Goal: Task Accomplishment & Management: Manage account settings

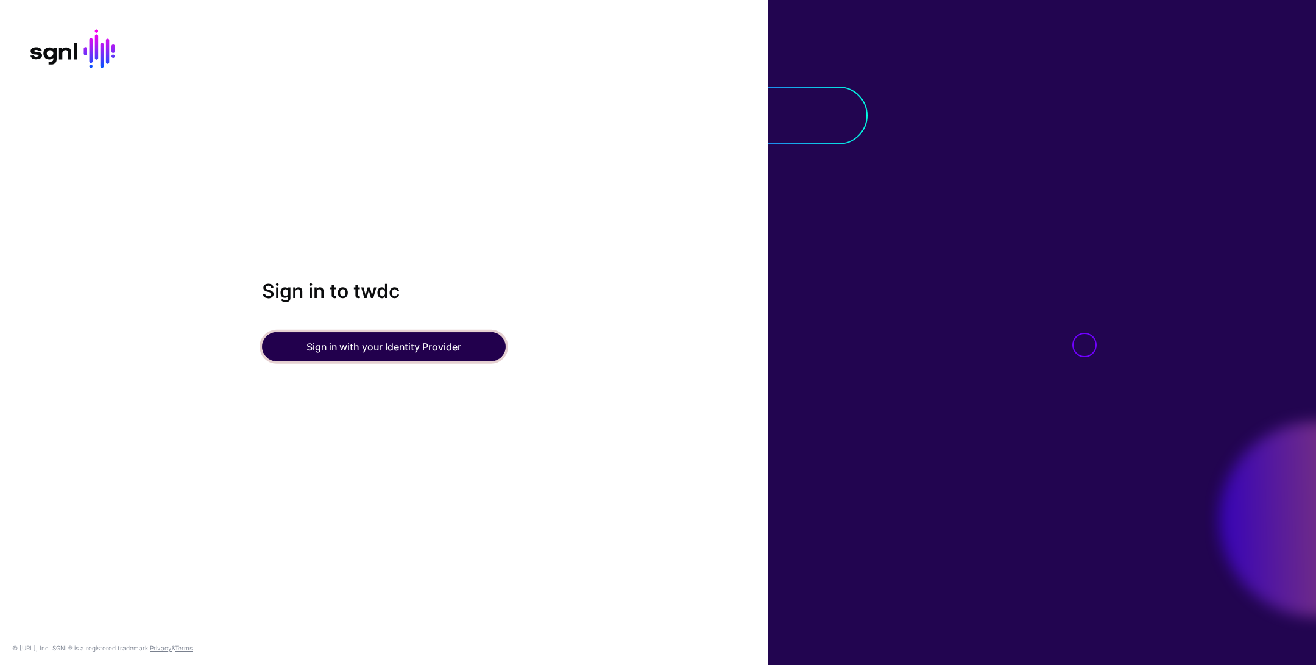
click at [425, 340] on button "Sign in with your Identity Provider" at bounding box center [384, 346] width 244 height 29
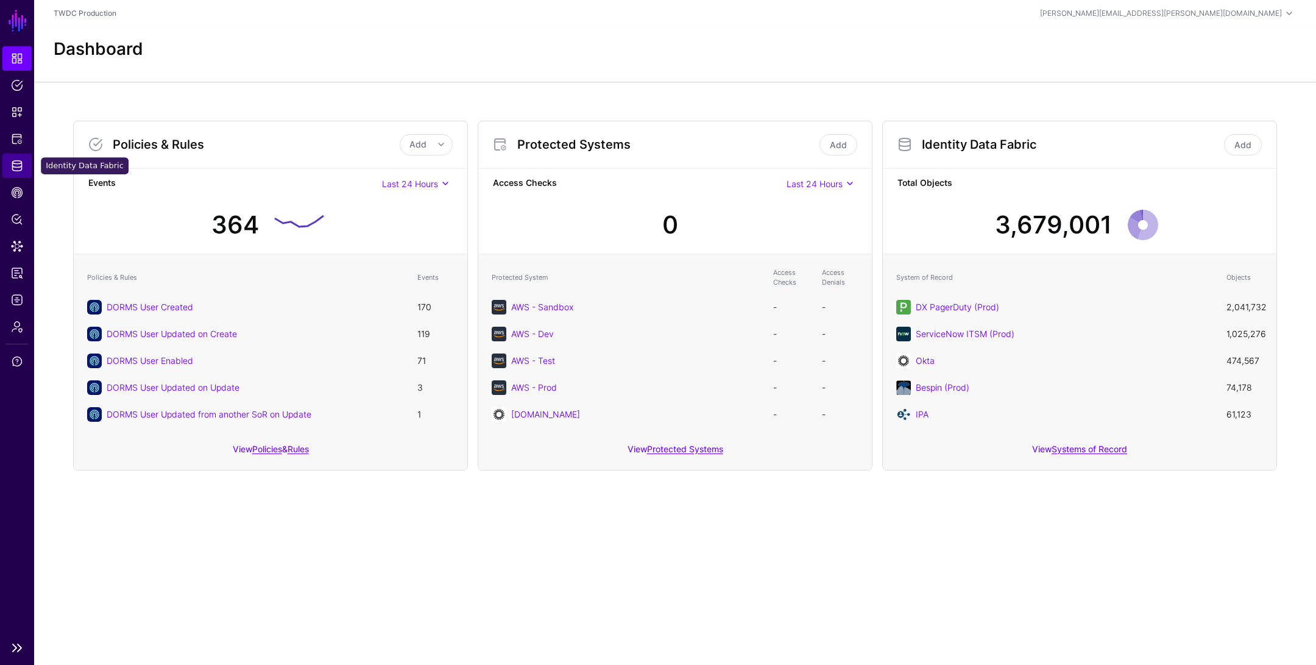
click at [18, 159] on link "Identity Data Fabric" at bounding box center [16, 166] width 29 height 24
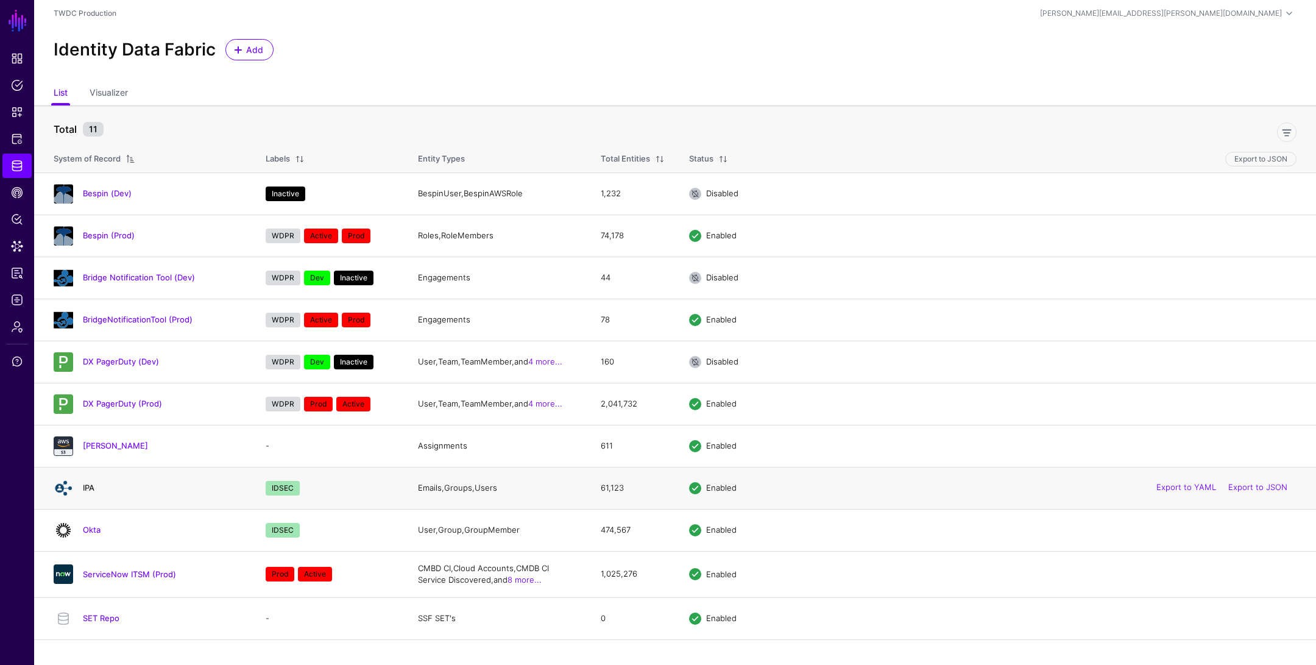
click at [87, 483] on link "IPA" at bounding box center [89, 488] width 12 height 10
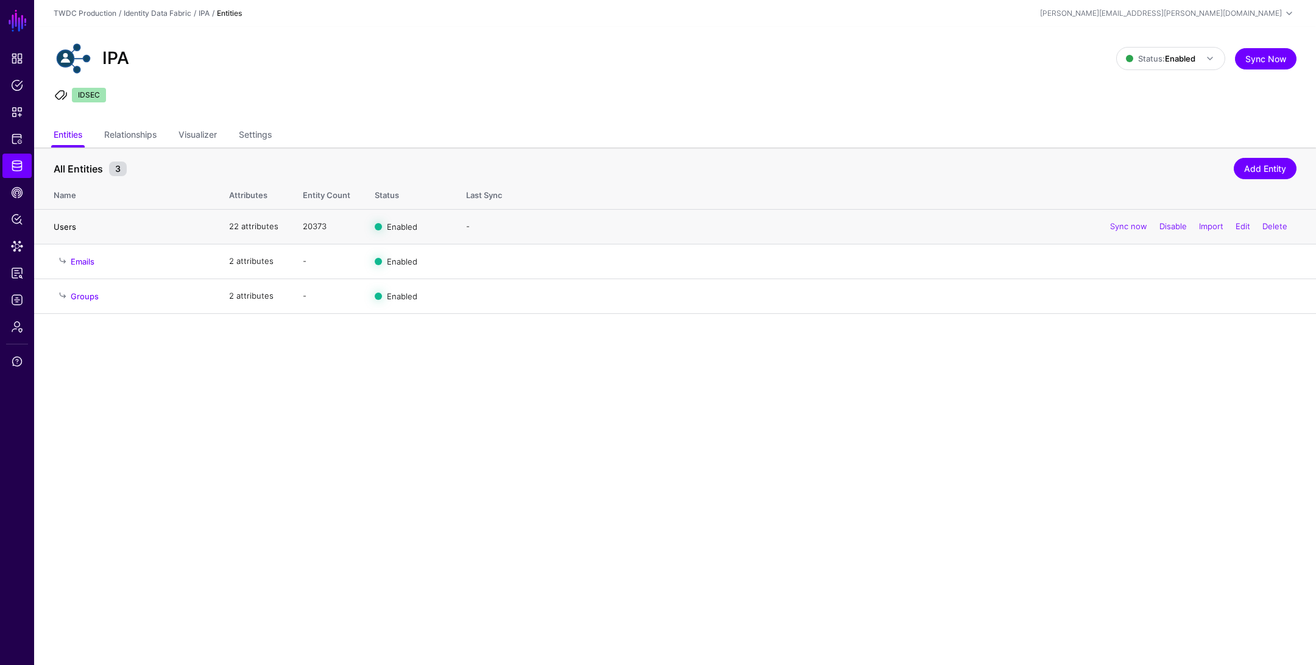
click at [65, 227] on link "Users" at bounding box center [65, 227] width 23 height 10
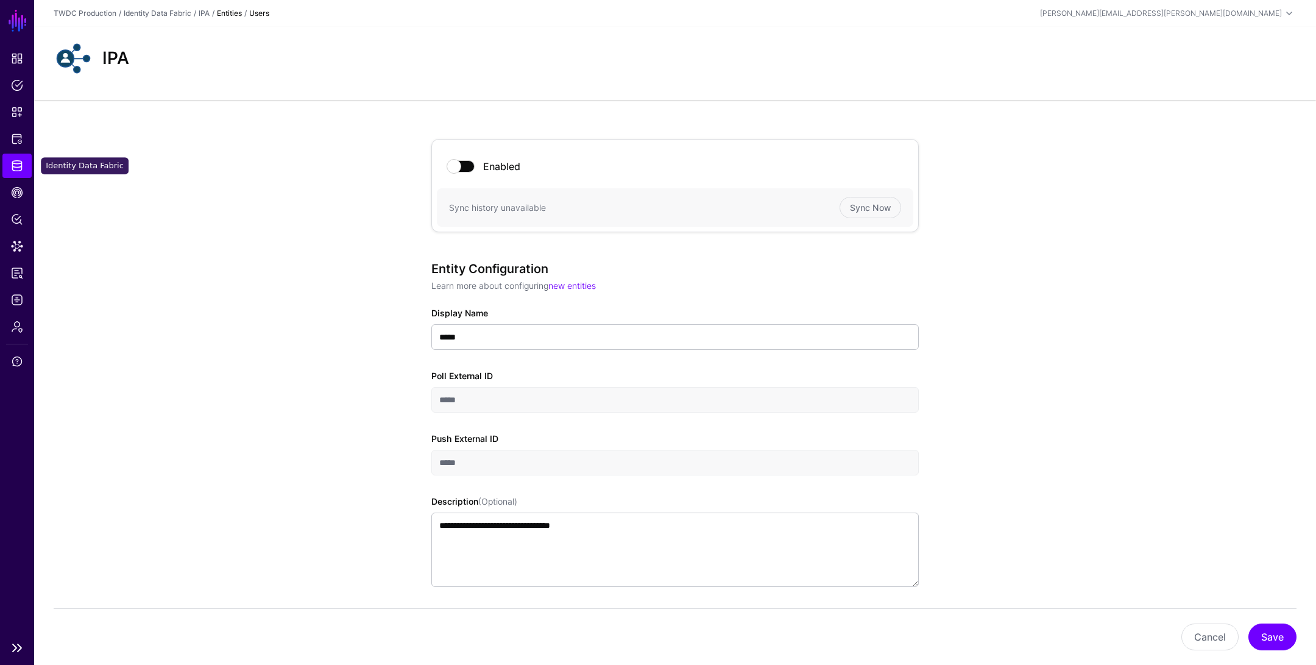
click at [21, 166] on span "Identity Data Fabric" at bounding box center [17, 166] width 12 height 12
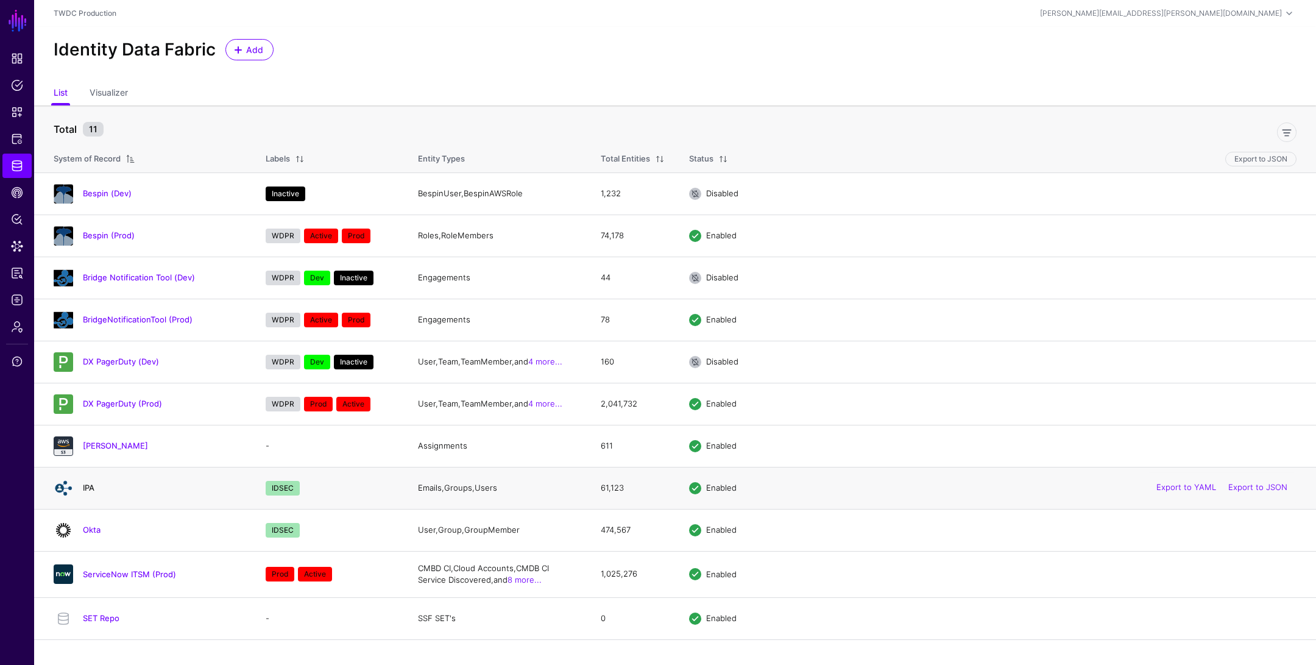
click at [92, 483] on link "IPA" at bounding box center [89, 488] width 12 height 10
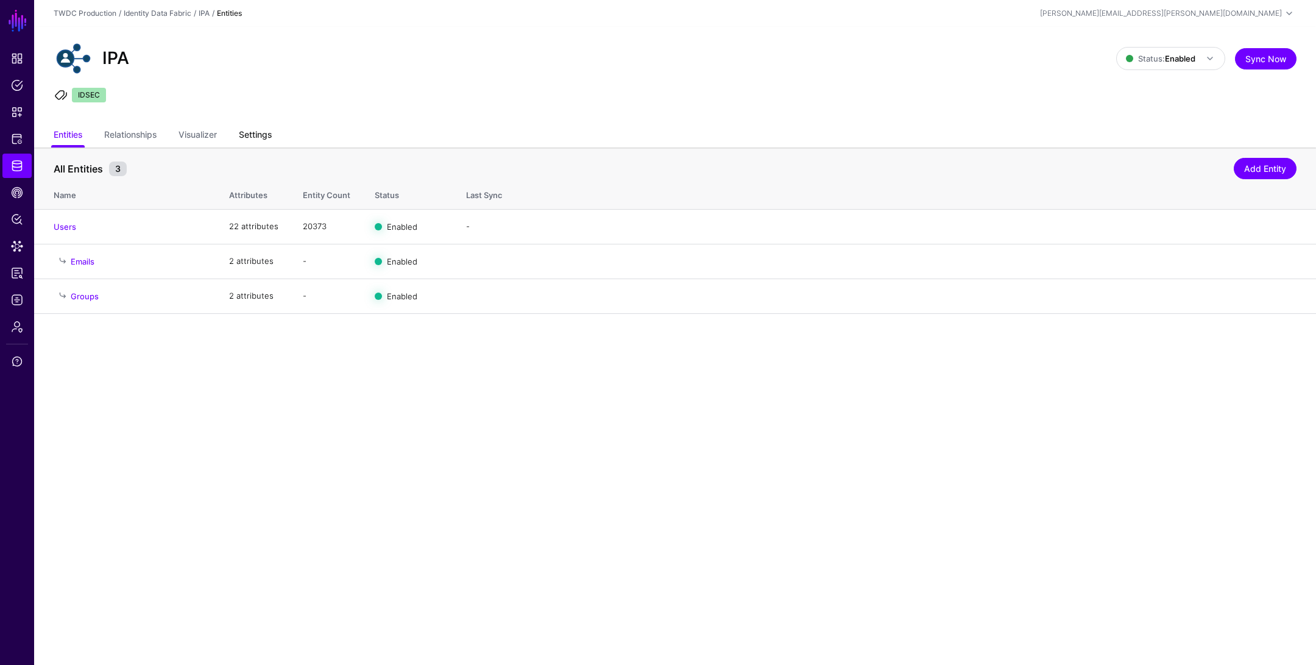
click at [250, 140] on link "Settings" at bounding box center [255, 135] width 33 height 23
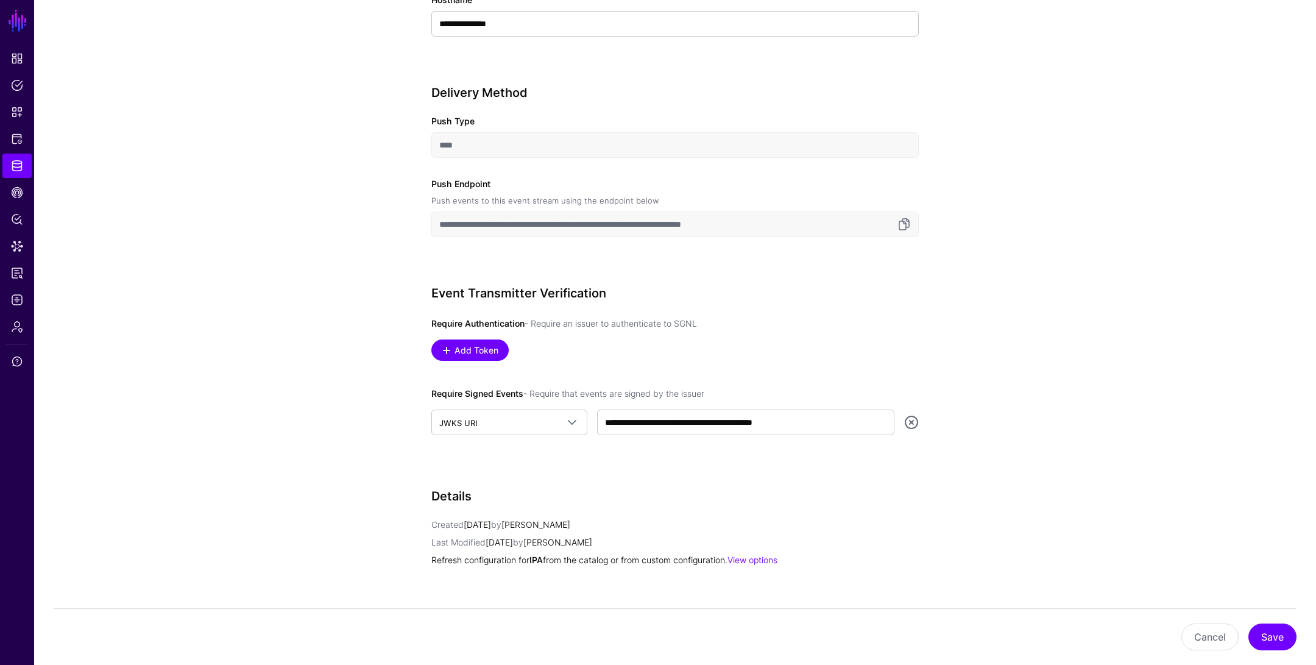
scroll to position [698, 0]
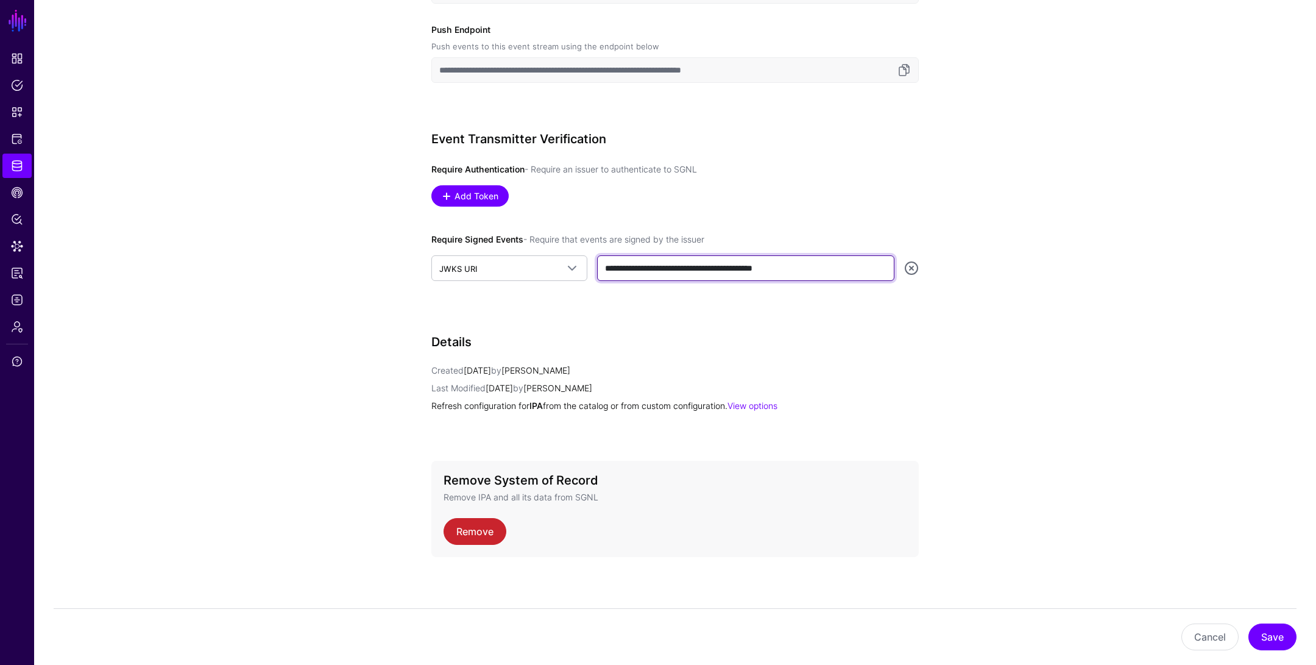
click at [684, 258] on input "**********" at bounding box center [745, 268] width 297 height 26
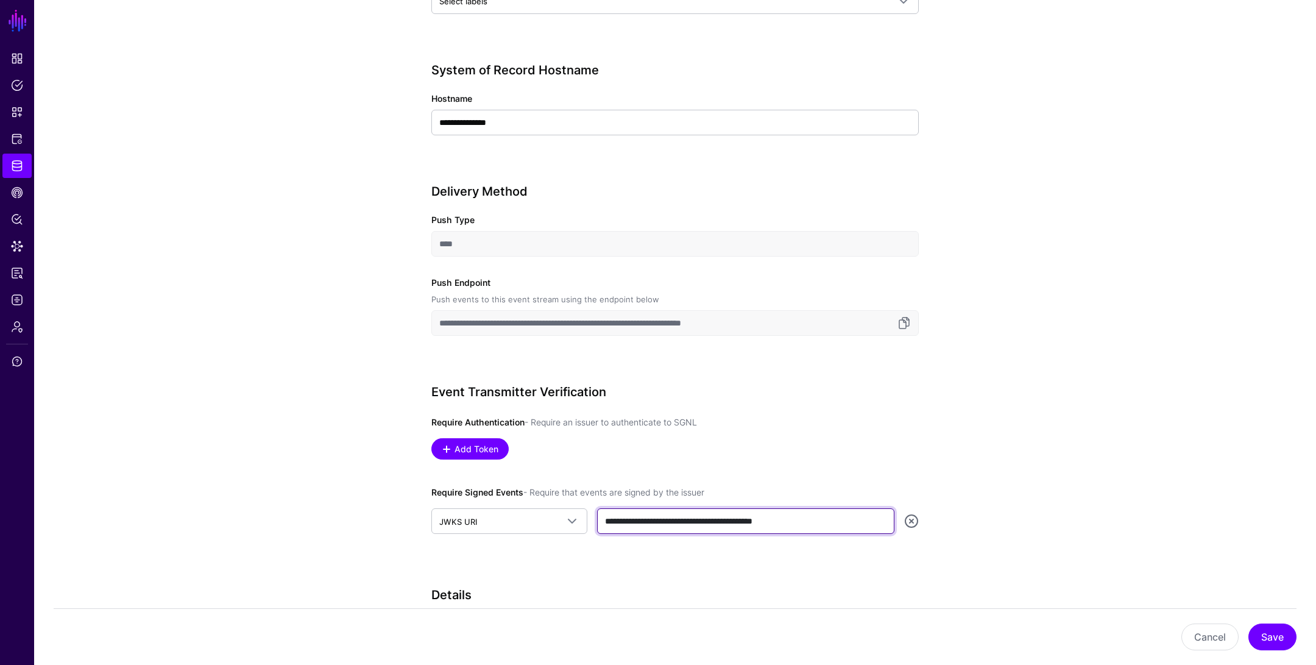
scroll to position [413, 0]
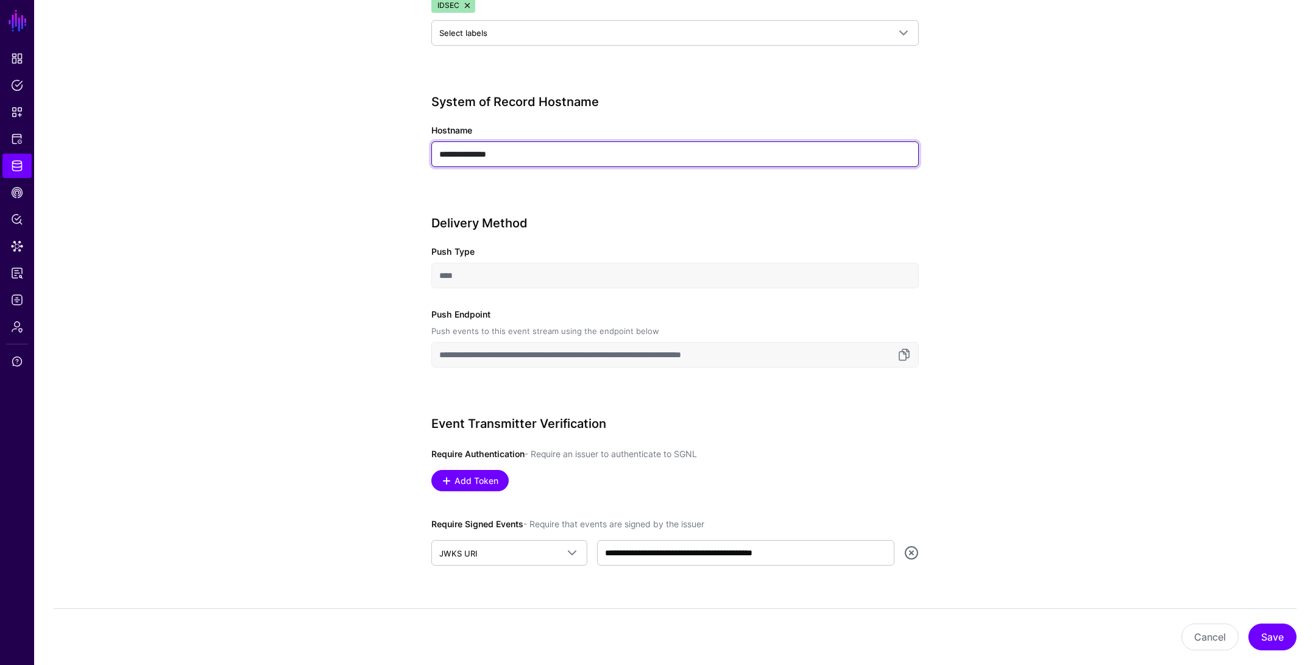
click at [551, 163] on input "**********" at bounding box center [674, 154] width 487 height 26
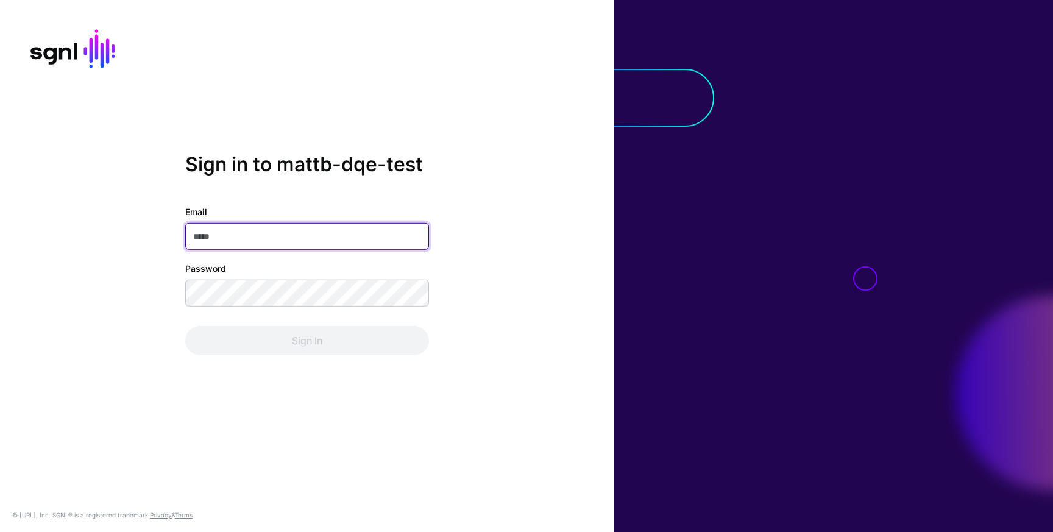
type input "**********"
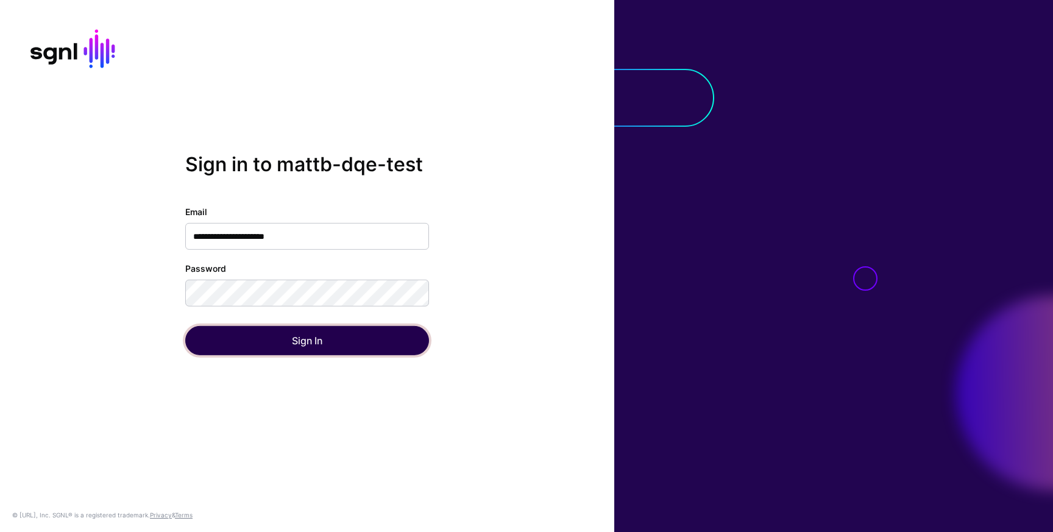
click at [324, 334] on button "Sign In" at bounding box center [307, 340] width 244 height 29
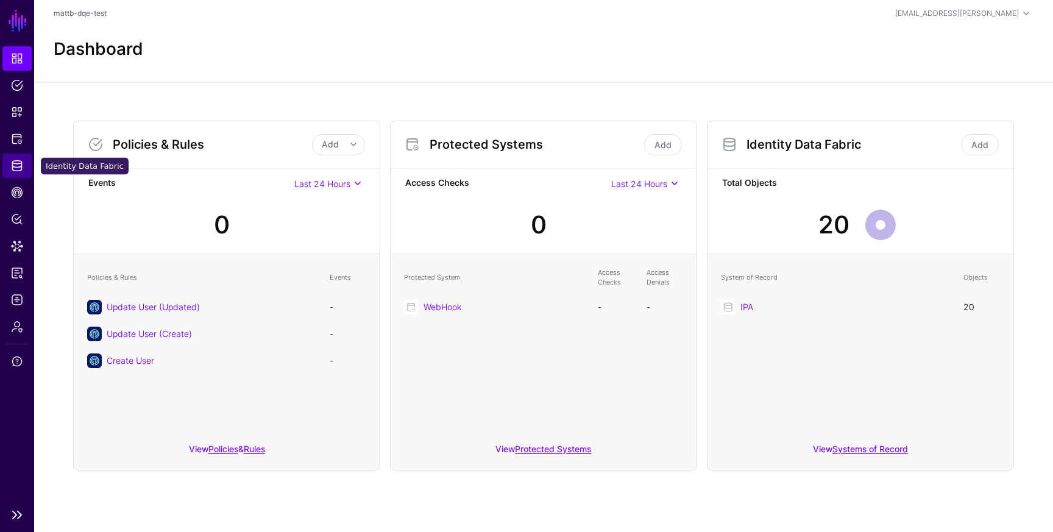
click at [15, 170] on span "Identity Data Fabric" at bounding box center [17, 166] width 12 height 12
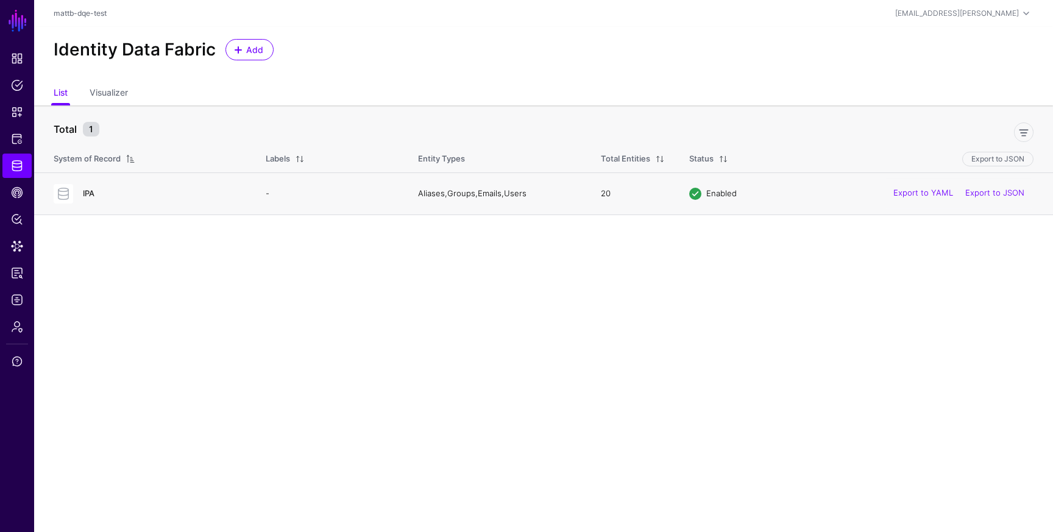
click at [90, 189] on link "IPA" at bounding box center [89, 193] width 12 height 10
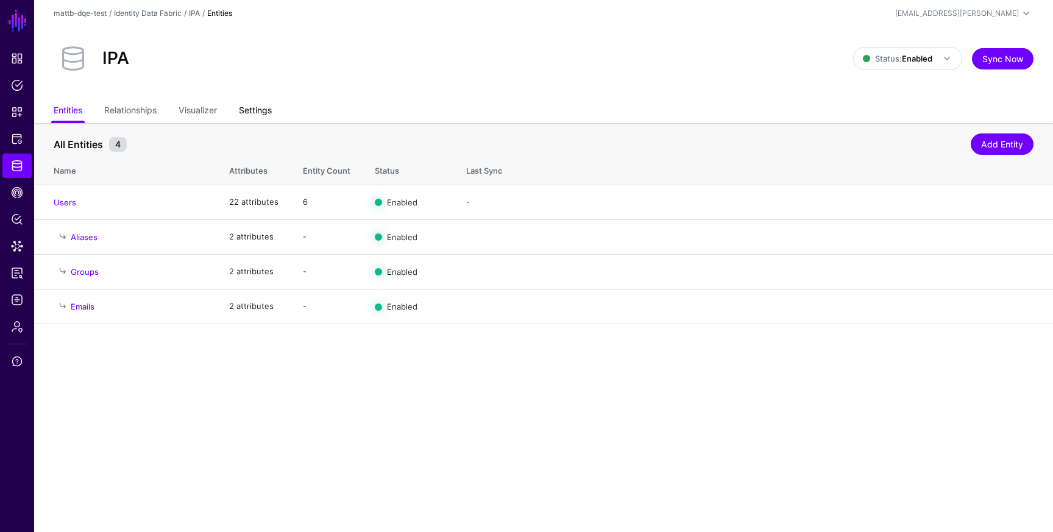
click at [257, 110] on link "Settings" at bounding box center [255, 111] width 33 height 23
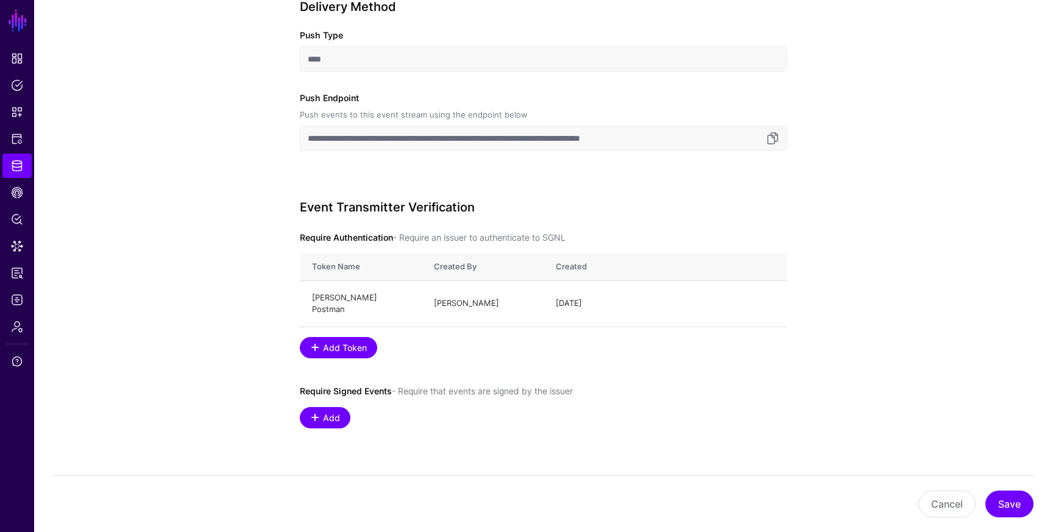
scroll to position [533, 0]
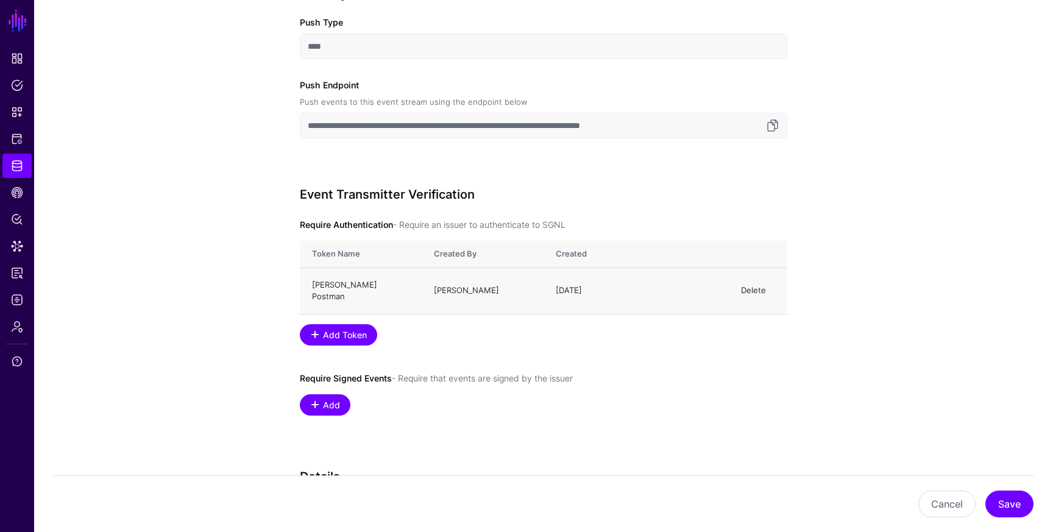
click at [749, 285] on link "Delete" at bounding box center [753, 290] width 25 height 10
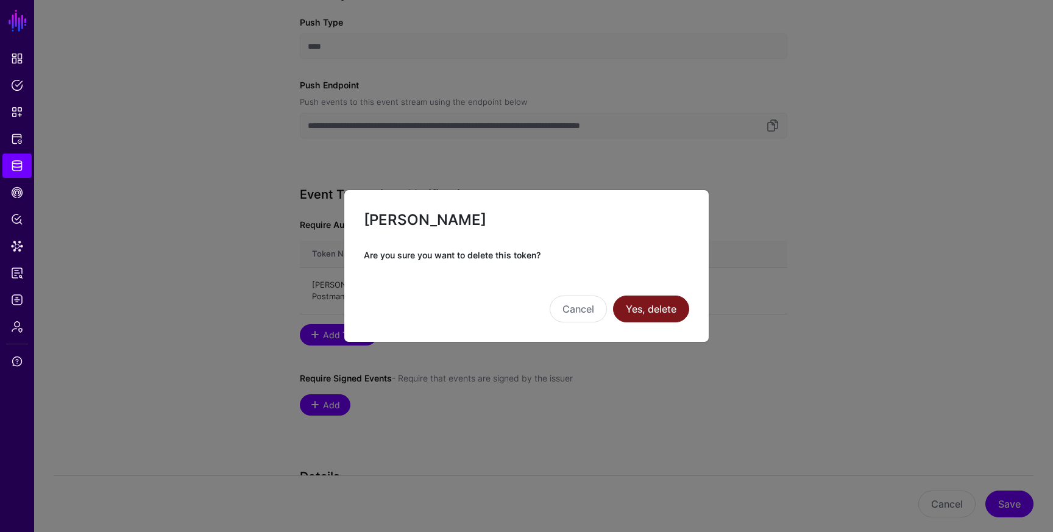
click at [656, 306] on button "Yes, delete" at bounding box center [651, 309] width 76 height 27
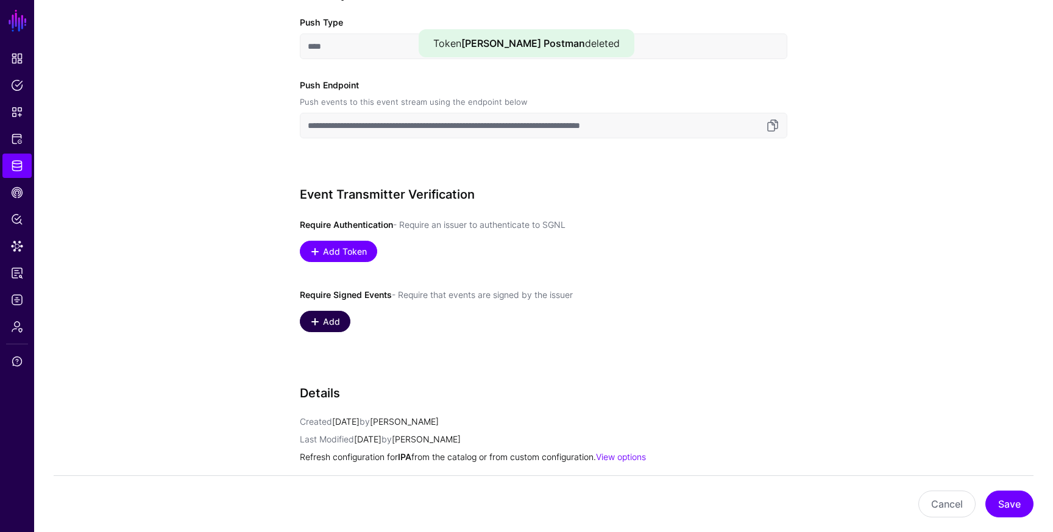
click at [334, 322] on span "Add" at bounding box center [332, 321] width 20 height 13
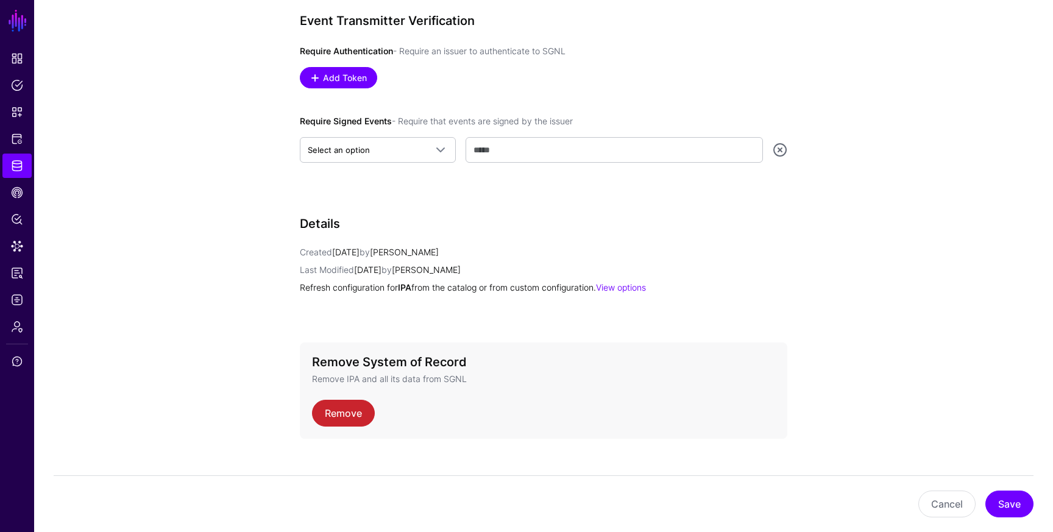
scroll to position [718, 0]
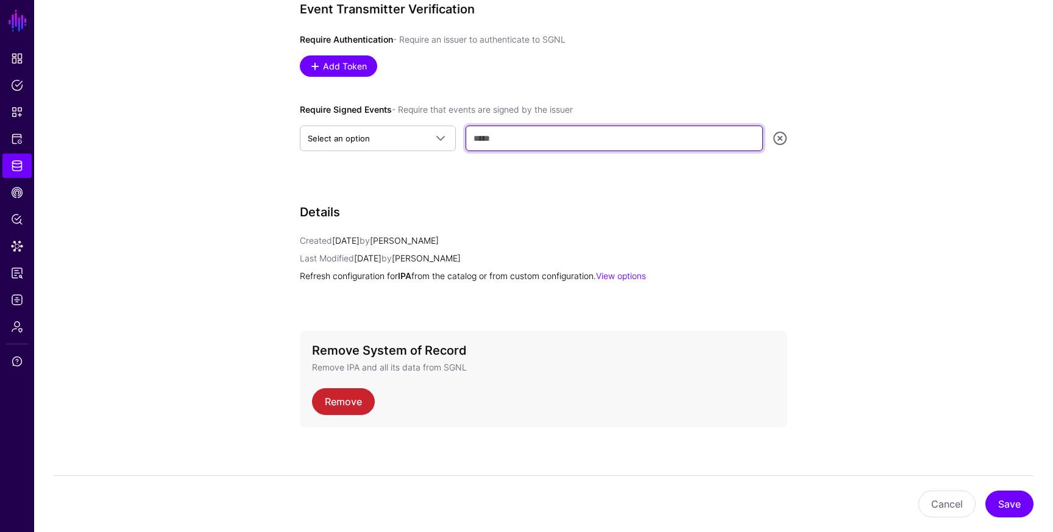
click at [509, 147] on input "text" at bounding box center [613, 139] width 297 height 26
paste input "**********"
type input "**********"
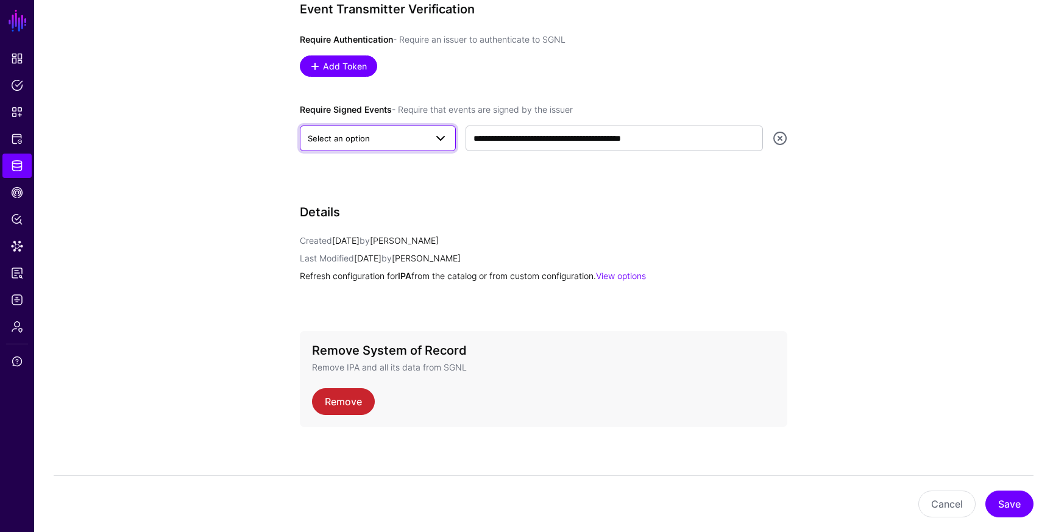
click at [373, 136] on span "Select an option" at bounding box center [367, 138] width 118 height 13
click at [367, 184] on div "JWKS URI" at bounding box center [378, 186] width 136 height 12
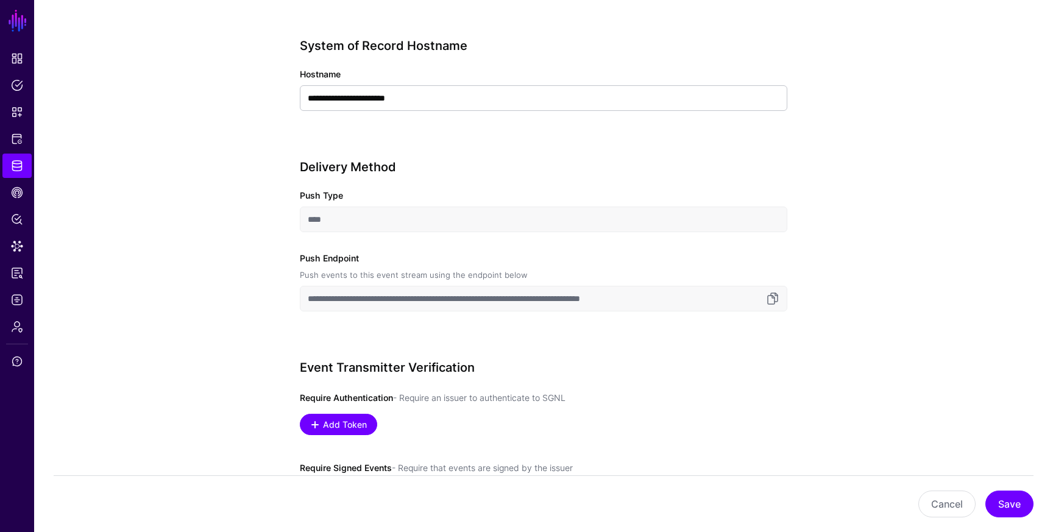
scroll to position [358, 0]
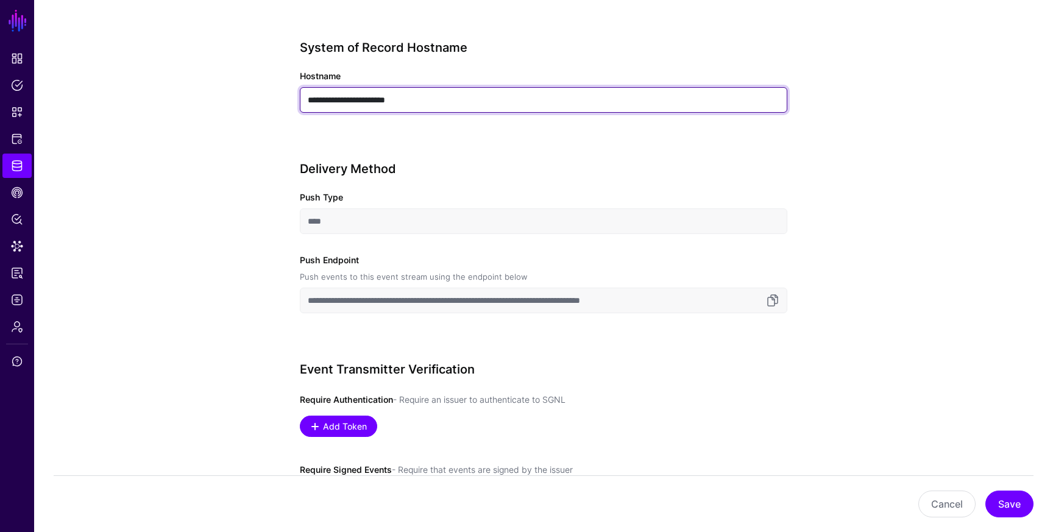
click at [444, 87] on input "**********" at bounding box center [543, 100] width 487 height 26
paste input "text"
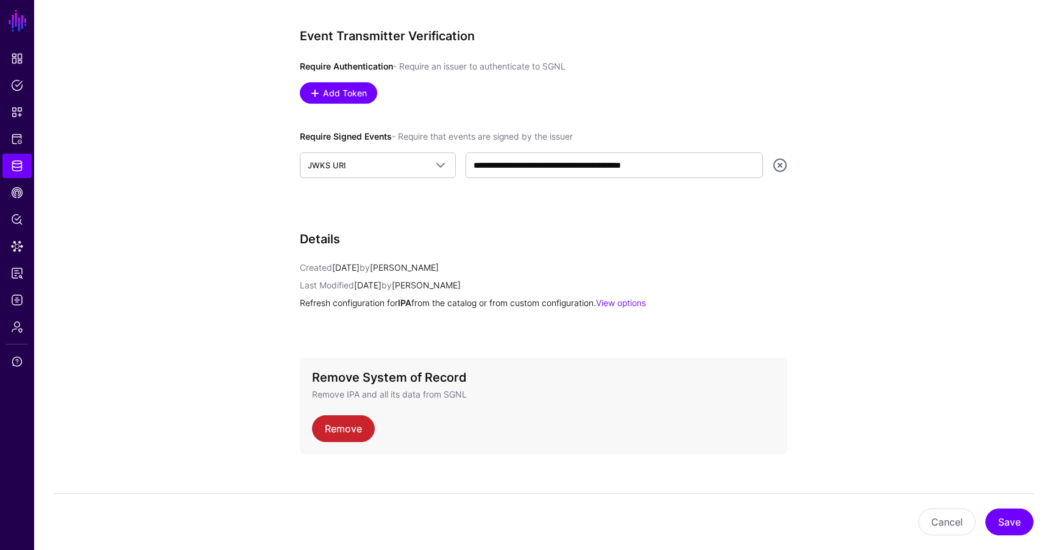
scroll to position [708, 0]
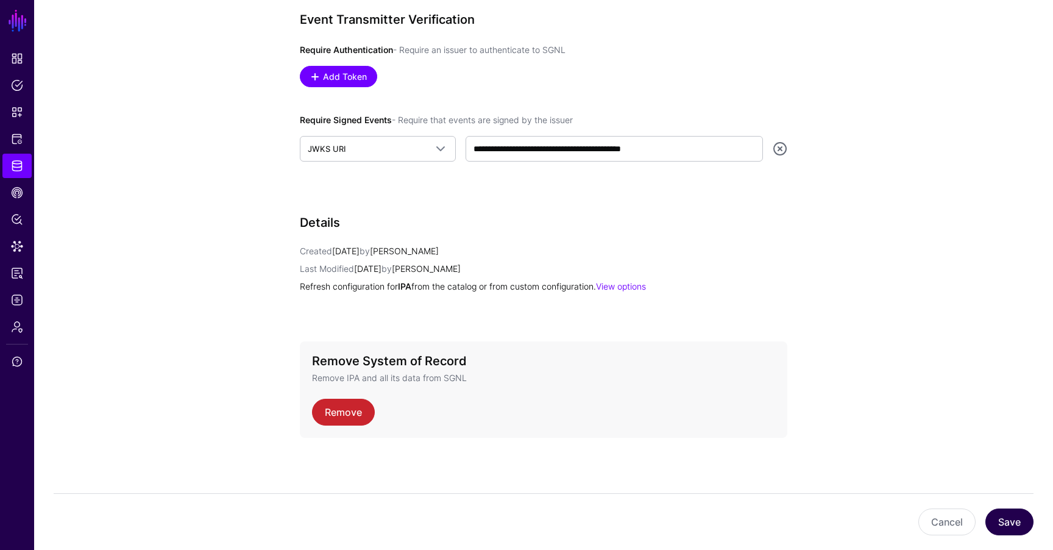
type input "**********"
click at [1004, 520] on button "Save" at bounding box center [1009, 521] width 48 height 27
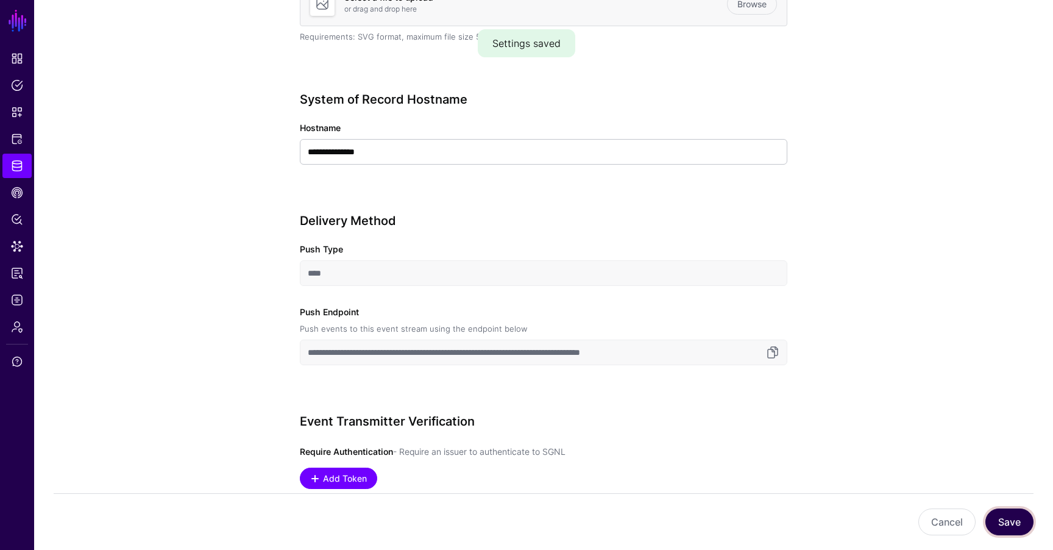
scroll to position [320, 0]
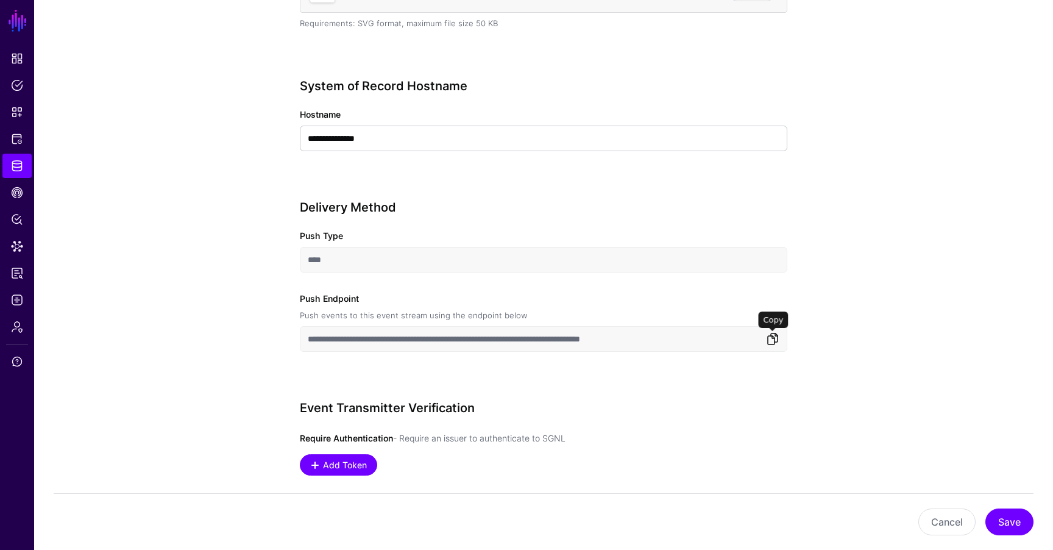
click at [777, 343] on link at bounding box center [772, 338] width 15 height 15
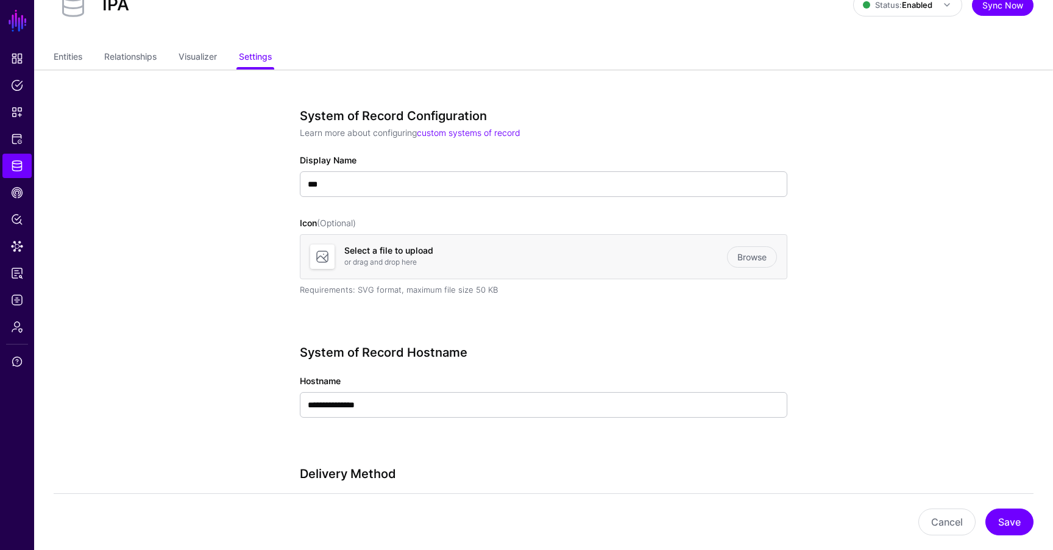
scroll to position [0, 0]
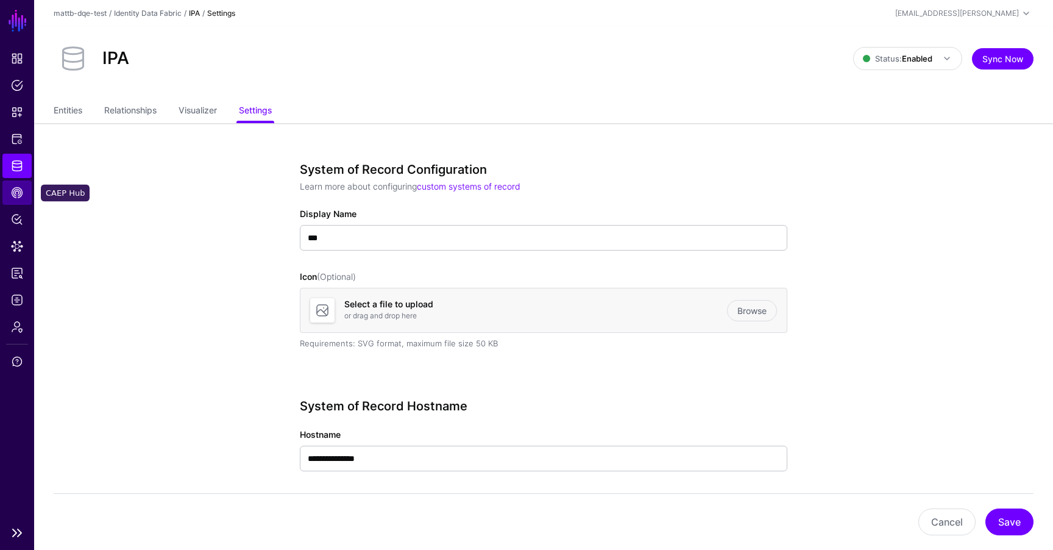
click at [19, 191] on span "CAEP Hub" at bounding box center [17, 192] width 12 height 12
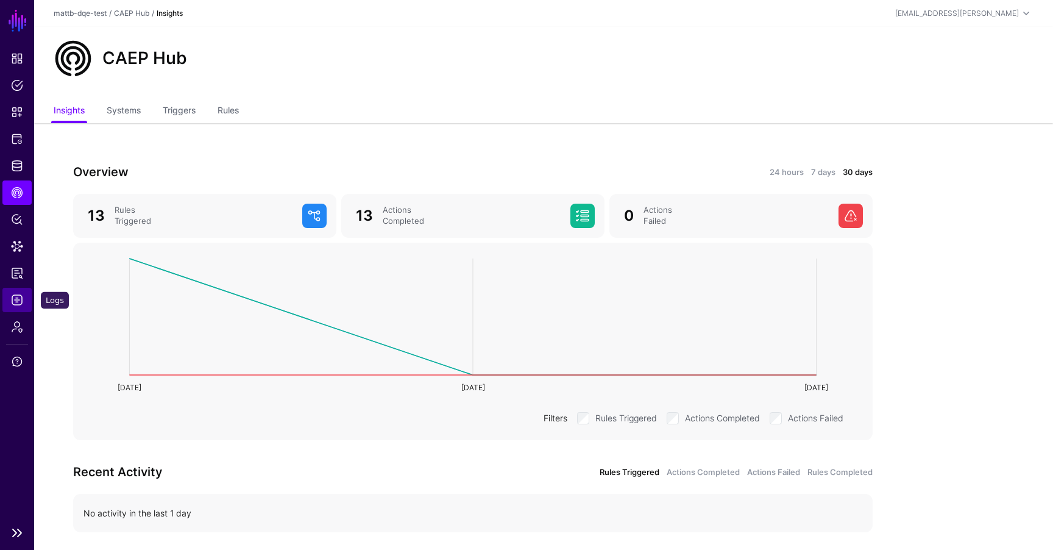
click at [18, 300] on span "Logs" at bounding box center [17, 300] width 12 height 12
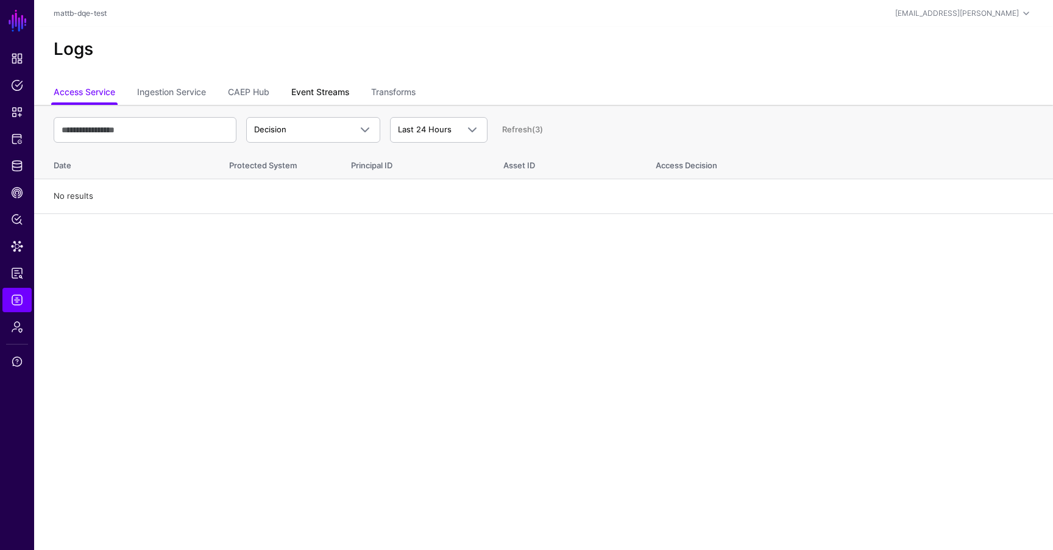
click at [325, 97] on link "Event Streams" at bounding box center [320, 93] width 58 height 23
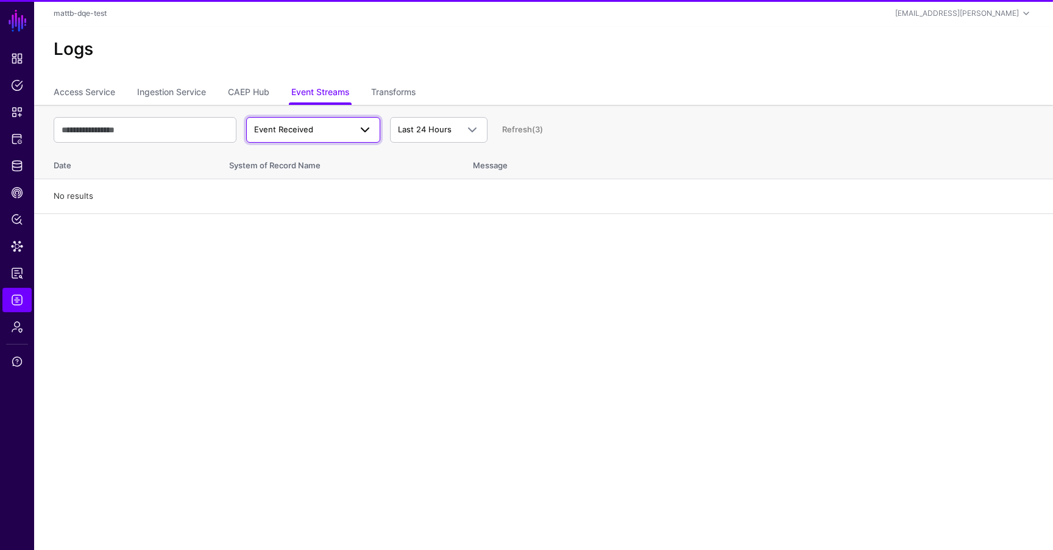
click at [325, 140] on link "Event Received" at bounding box center [313, 130] width 134 height 26
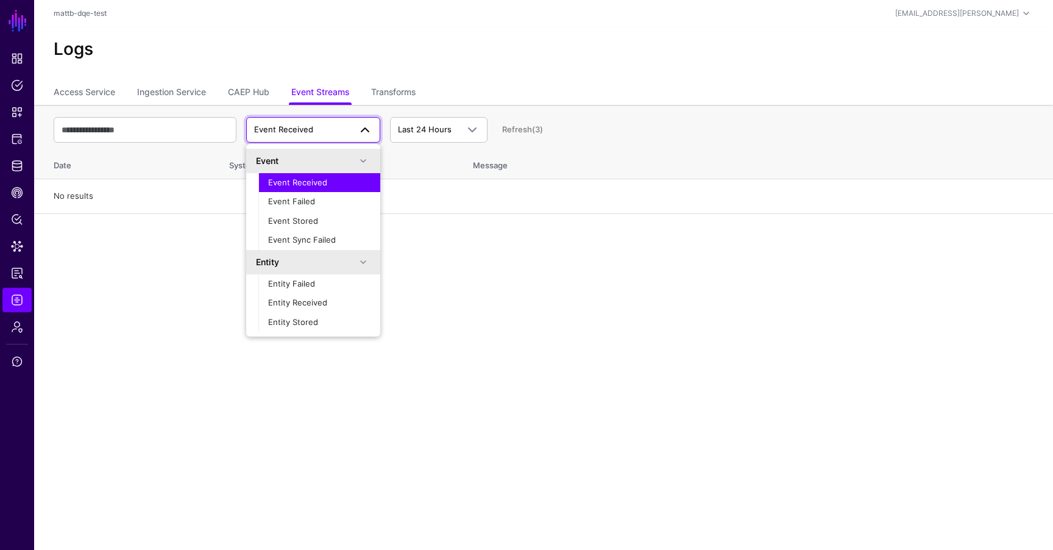
scroll to position [38, 0]
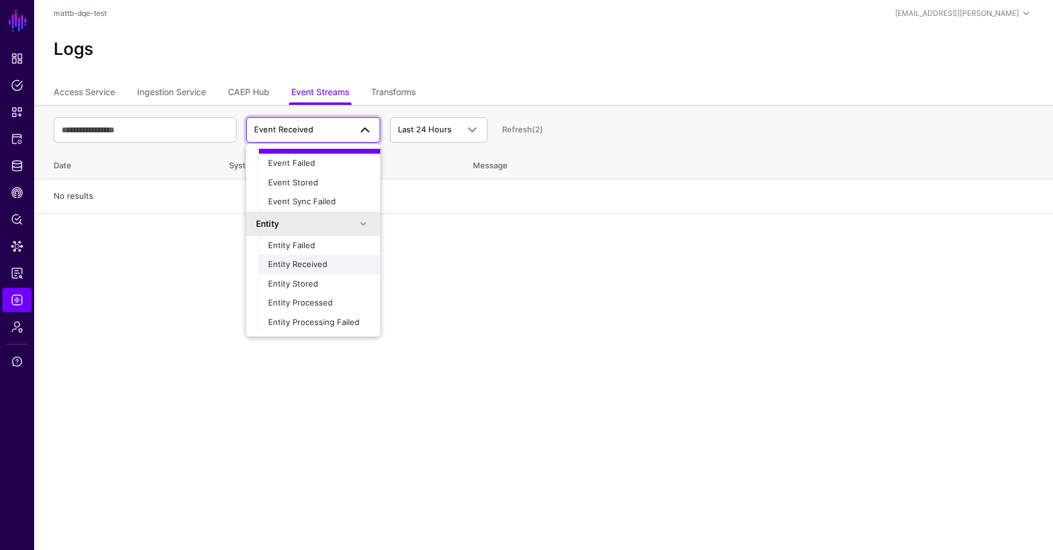
click at [328, 267] on div "Entity Received" at bounding box center [319, 264] width 102 height 12
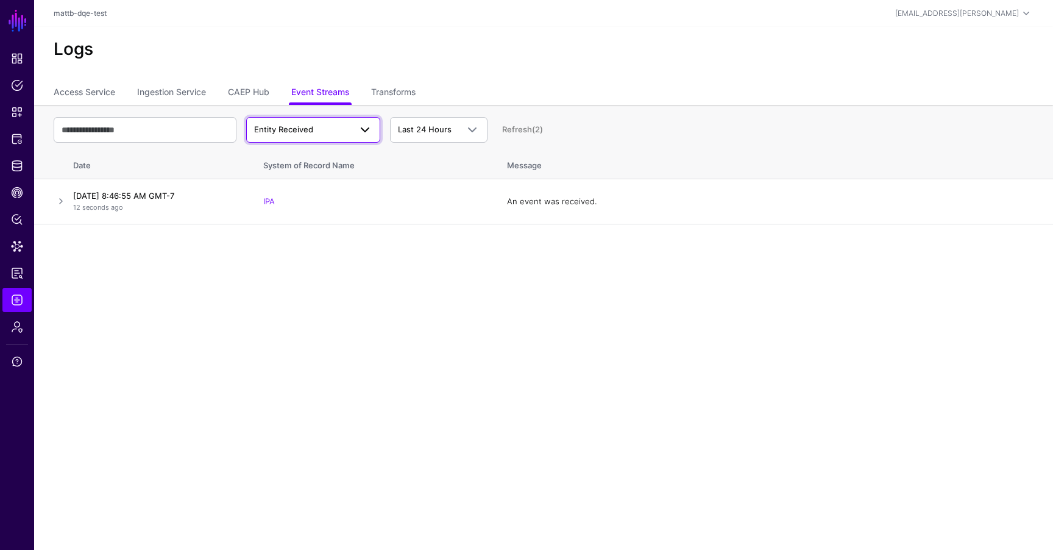
click at [324, 122] on span "Entity Received" at bounding box center [313, 129] width 118 height 15
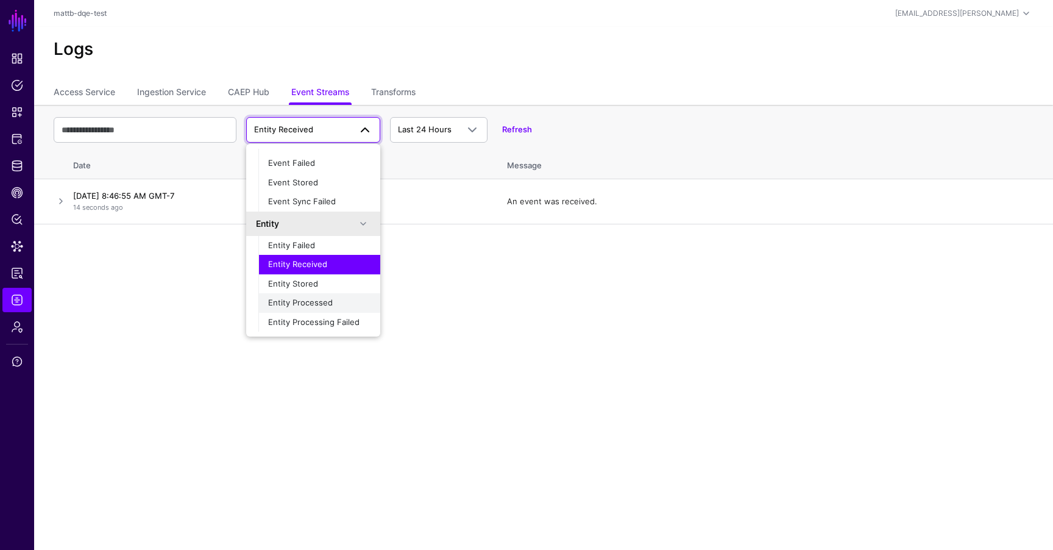
click at [313, 304] on span "Entity Processed" at bounding box center [300, 302] width 65 height 10
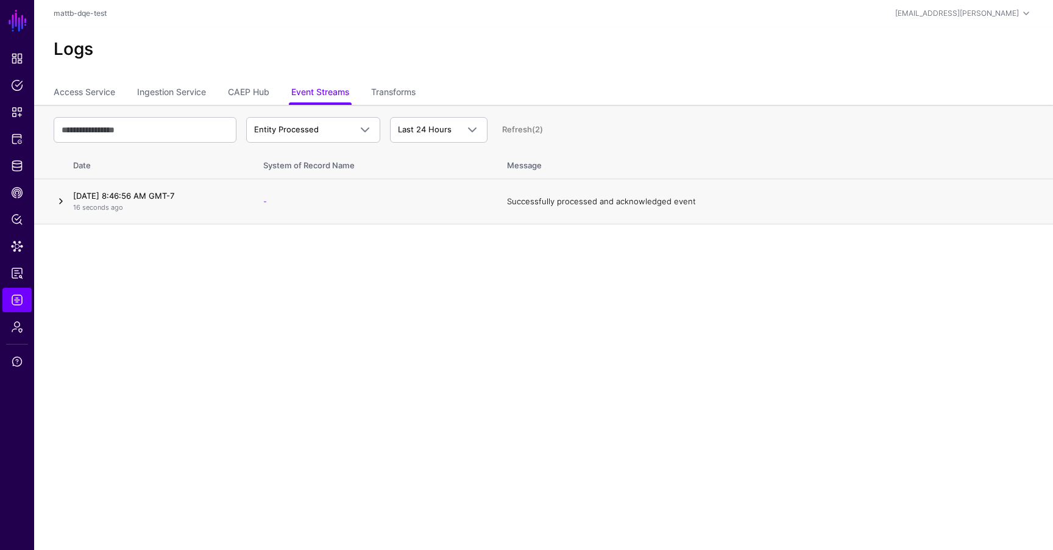
click at [63, 202] on link at bounding box center [61, 201] width 15 height 15
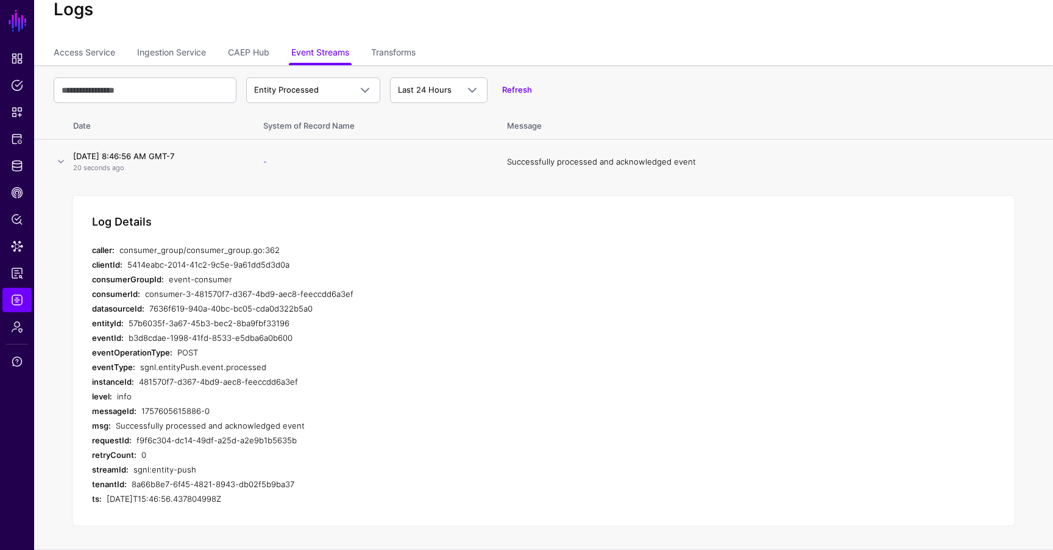
scroll to position [0, 0]
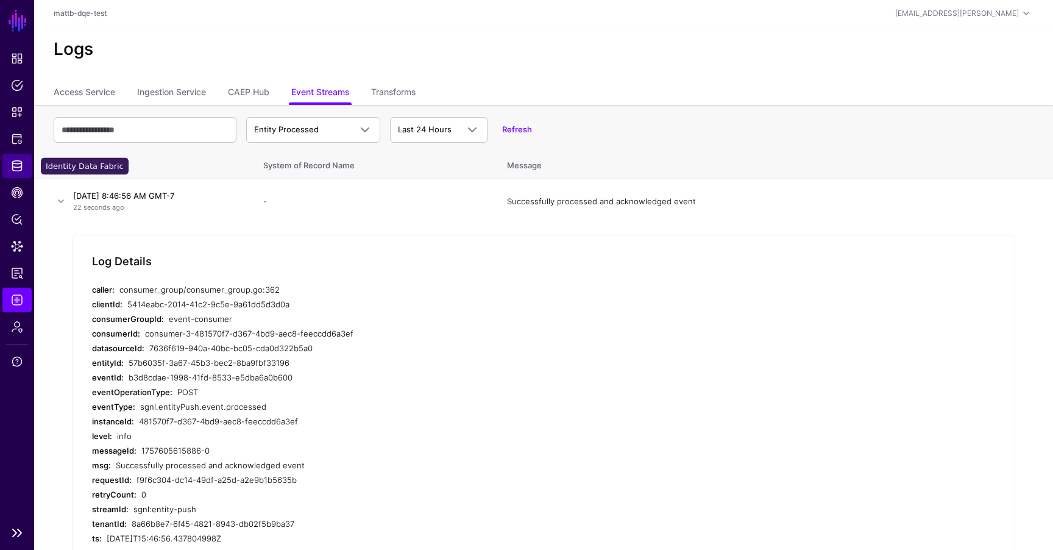
click at [19, 167] on span "Identity Data Fabric" at bounding box center [17, 166] width 12 height 12
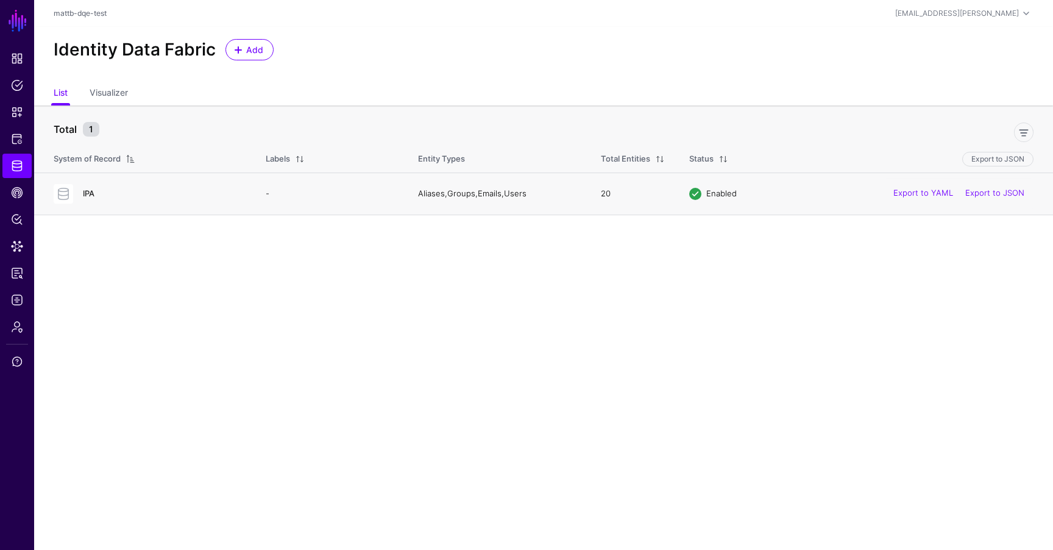
click at [89, 193] on link "IPA" at bounding box center [89, 193] width 12 height 10
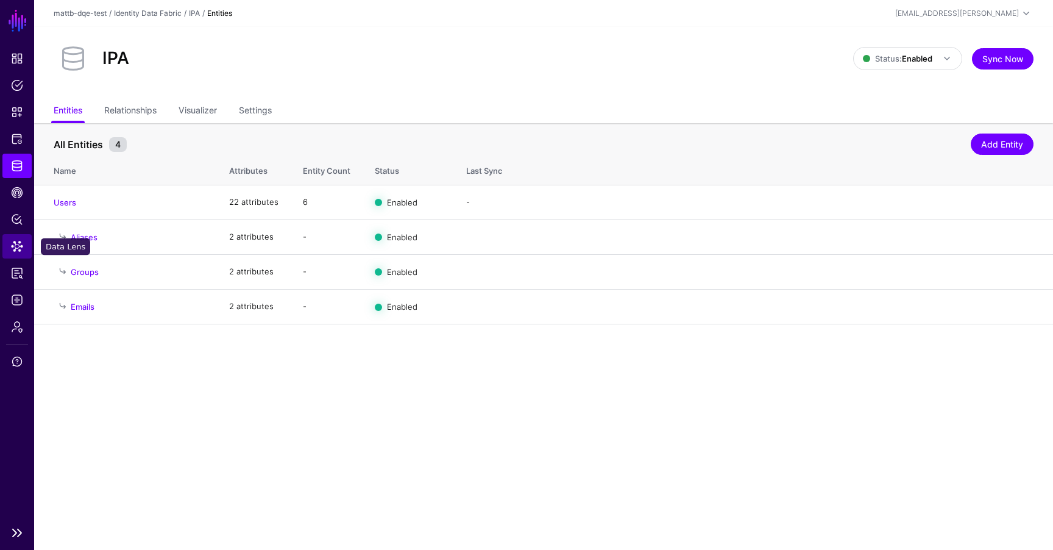
click at [17, 249] on span "Data Lens" at bounding box center [17, 246] width 12 height 12
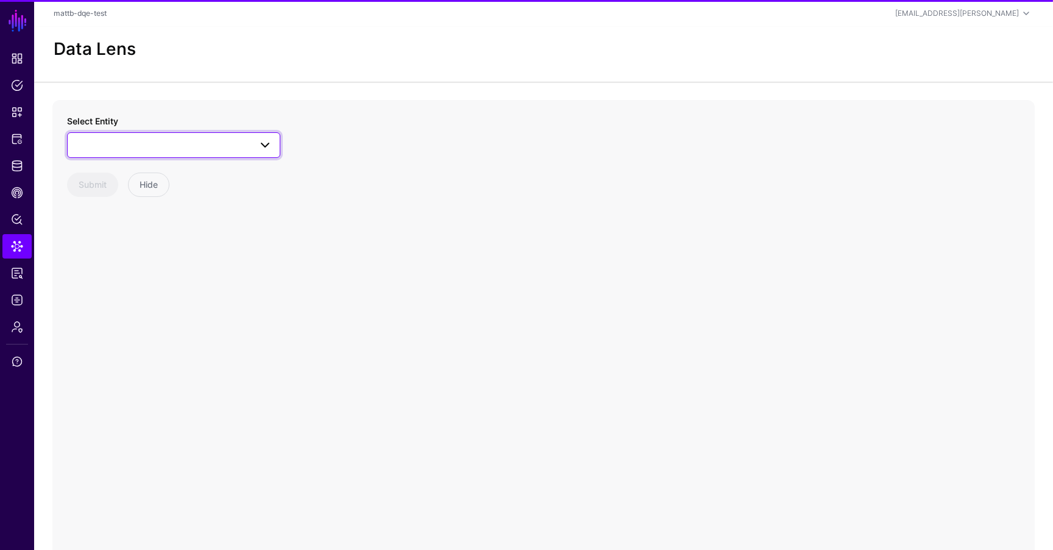
click at [147, 150] on span at bounding box center [173, 145] width 197 height 15
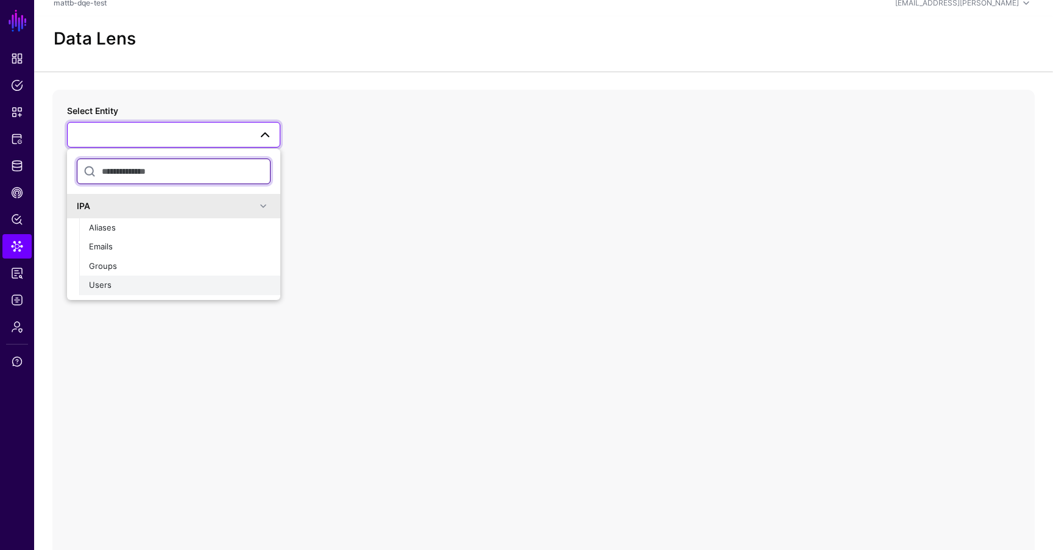
scroll to position [17, 0]
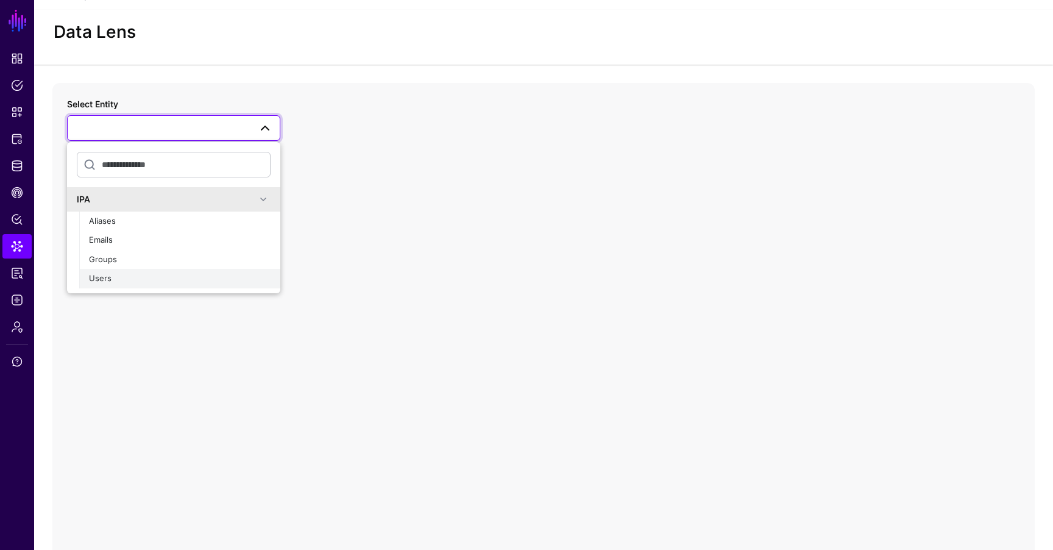
click at [145, 282] on div "Users" at bounding box center [180, 278] width 182 height 12
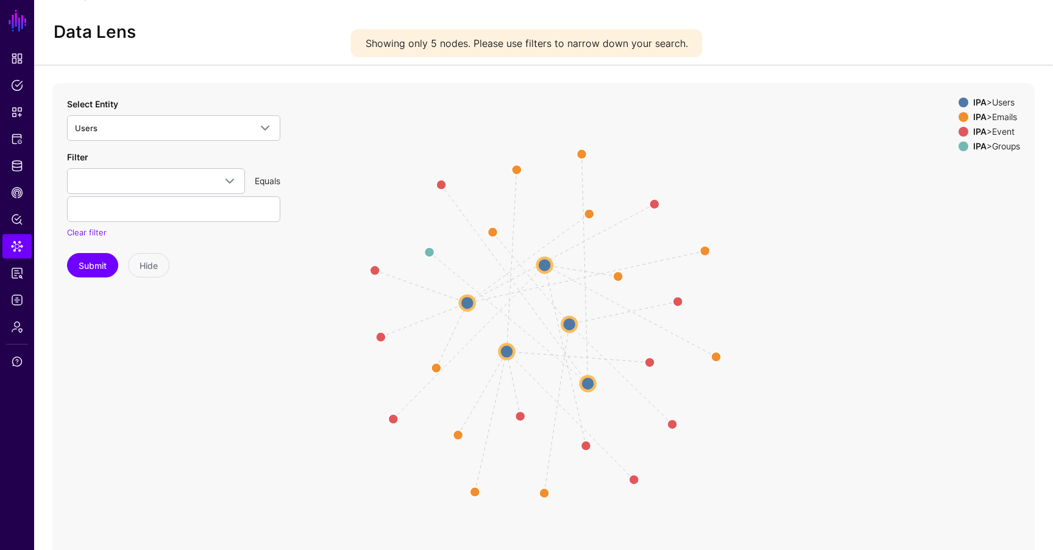
click at [473, 301] on circle at bounding box center [467, 303] width 15 height 15
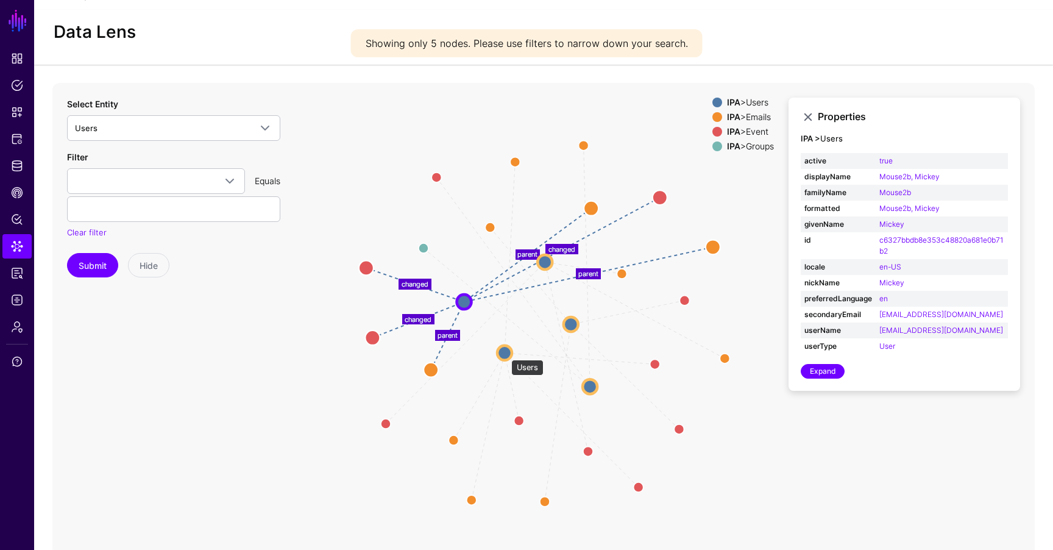
click at [506, 353] on circle at bounding box center [504, 352] width 15 height 15
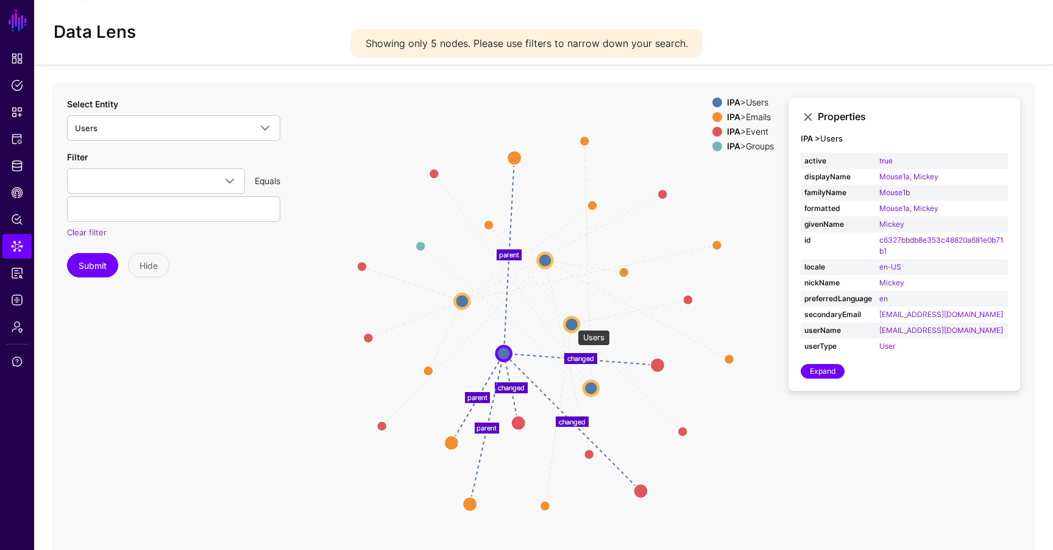
click at [572, 324] on circle at bounding box center [571, 324] width 15 height 15
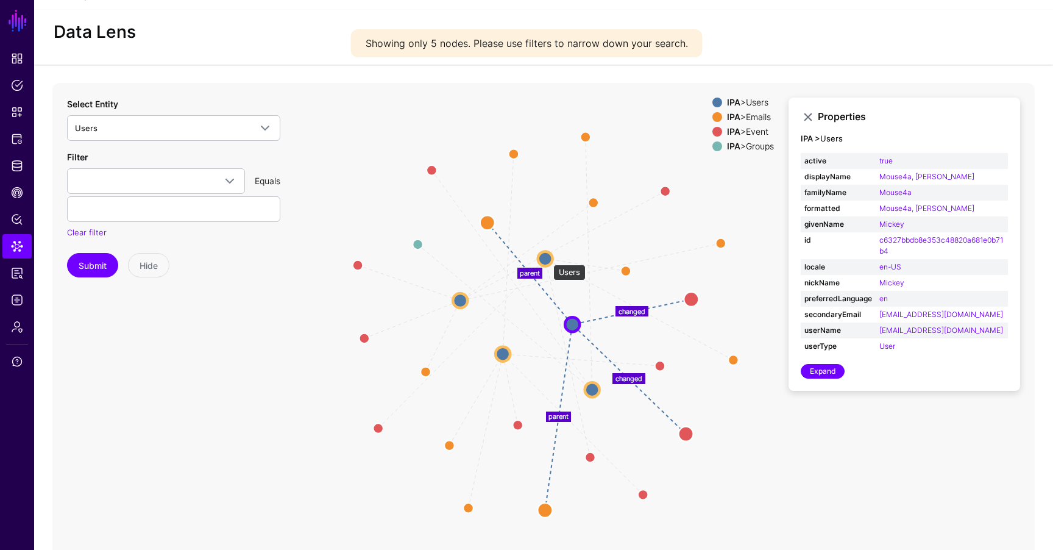
click at [547, 258] on circle at bounding box center [545, 258] width 15 height 15
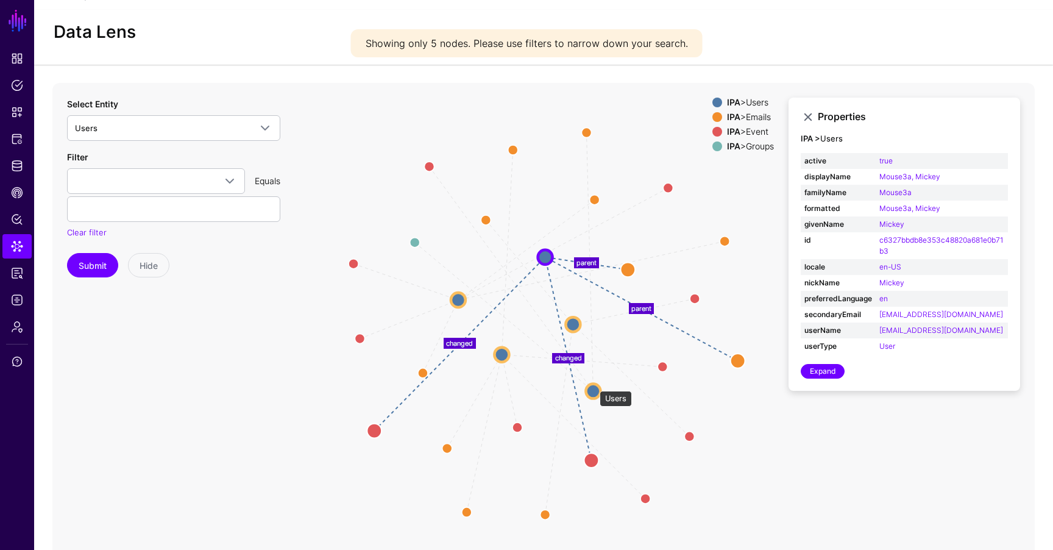
click at [593, 384] on circle at bounding box center [593, 390] width 15 height 15
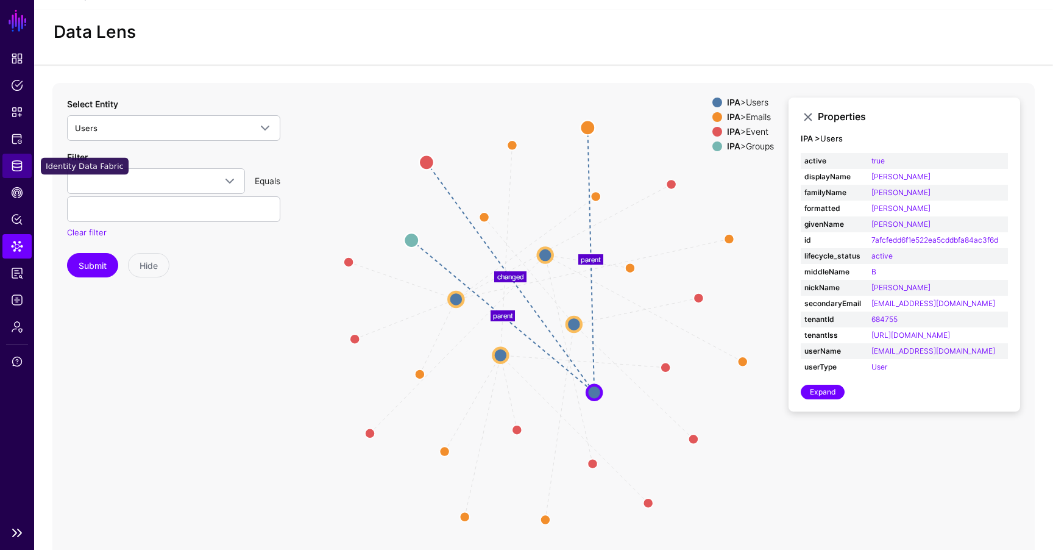
click at [18, 169] on span "Identity Data Fabric" at bounding box center [17, 166] width 12 height 12
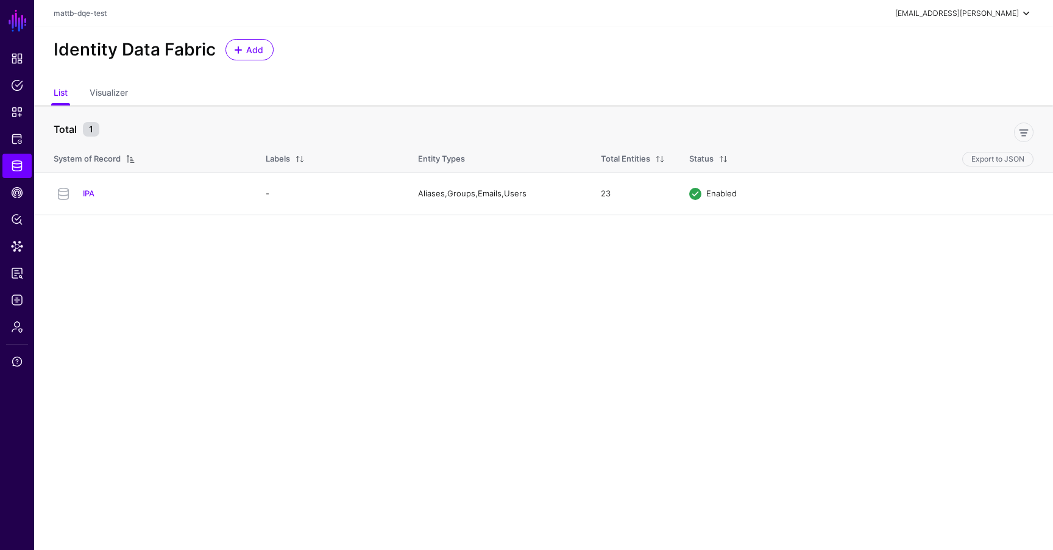
click at [979, 11] on div "[EMAIL_ADDRESS][PERSON_NAME]" at bounding box center [957, 13] width 124 height 11
click at [950, 108] on div "Log out" at bounding box center [936, 106] width 30 height 11
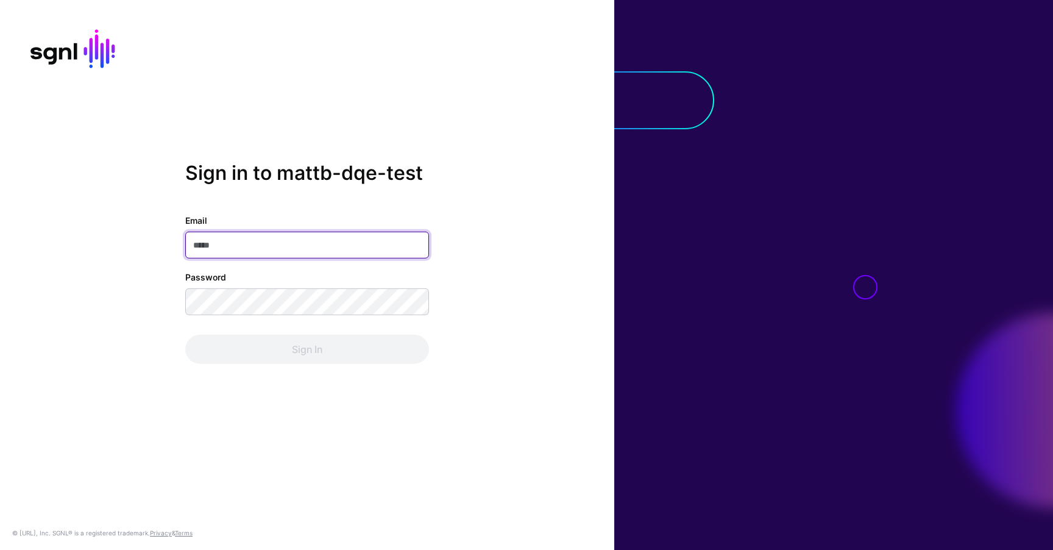
type input "**********"
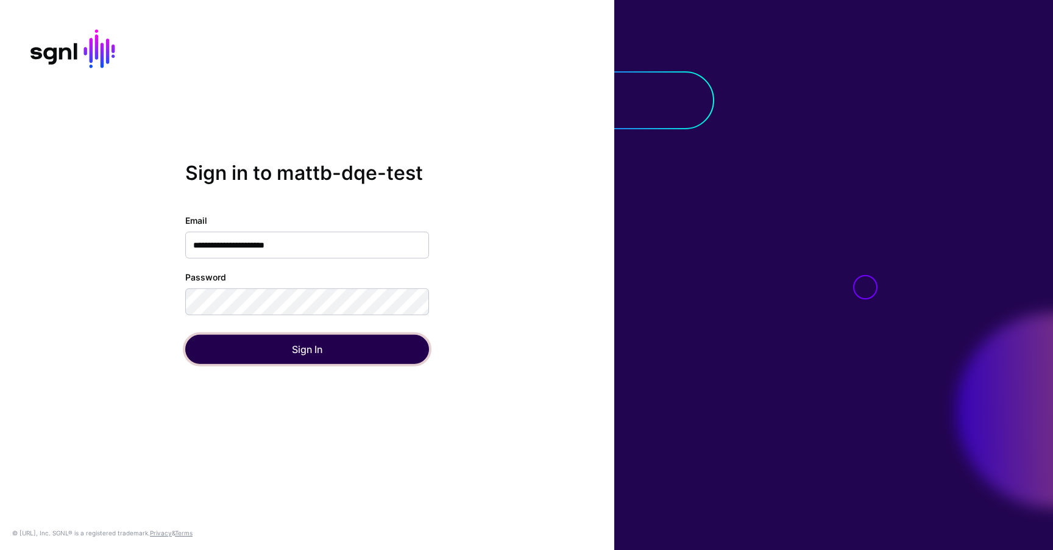
click at [311, 357] on button "Sign In" at bounding box center [307, 348] width 244 height 29
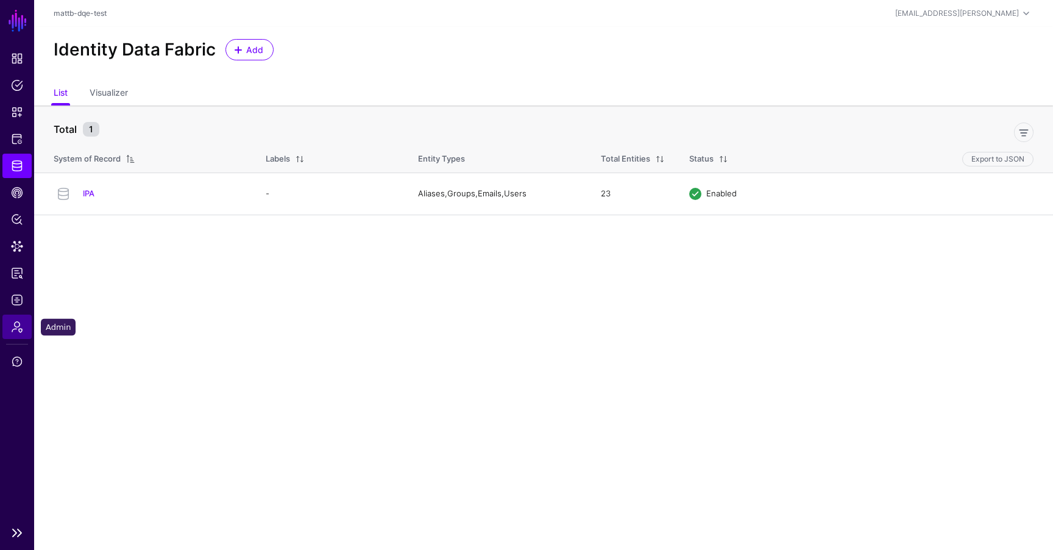
click at [21, 327] on span "Admin" at bounding box center [17, 326] width 12 height 12
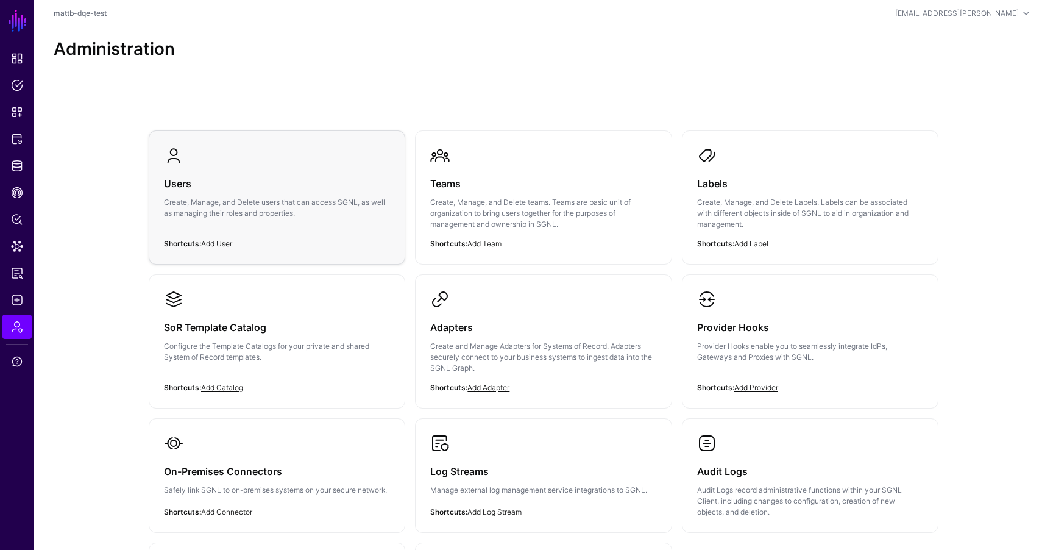
click at [258, 204] on p "Create, Manage, and Delete users that can access SGNL, as well as managing thei…" at bounding box center [277, 208] width 226 height 22
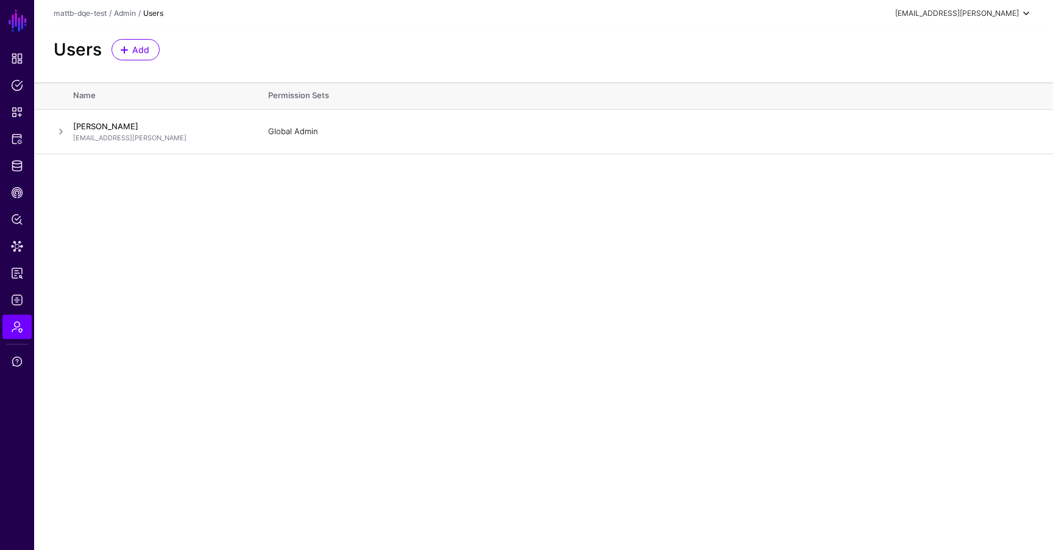
click at [989, 9] on div "[EMAIL_ADDRESS][PERSON_NAME]" at bounding box center [957, 13] width 124 height 11
click at [1013, 132] on link "Edit User" at bounding box center [1006, 131] width 35 height 10
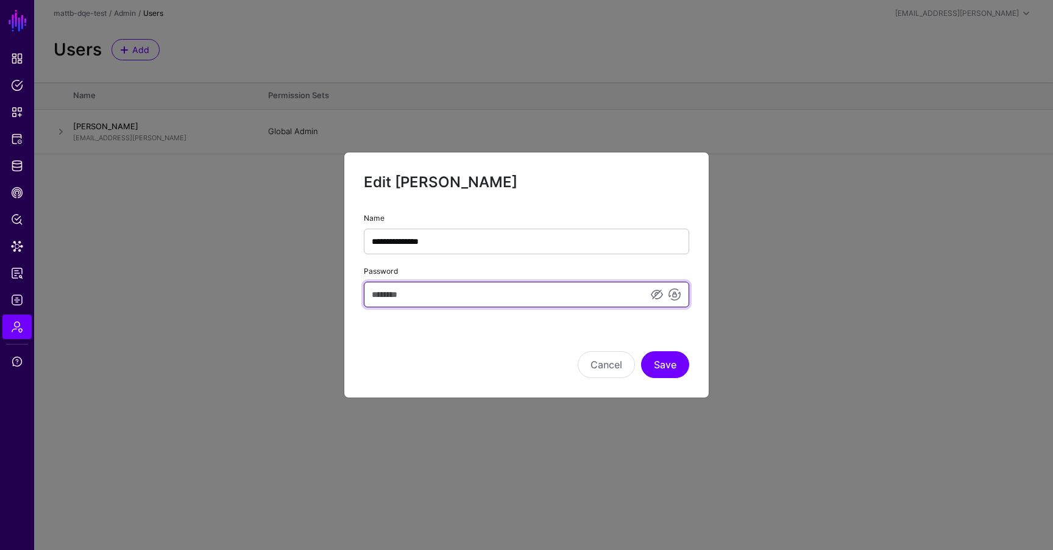
click at [494, 299] on input "Password" at bounding box center [526, 294] width 325 height 26
type input "********"
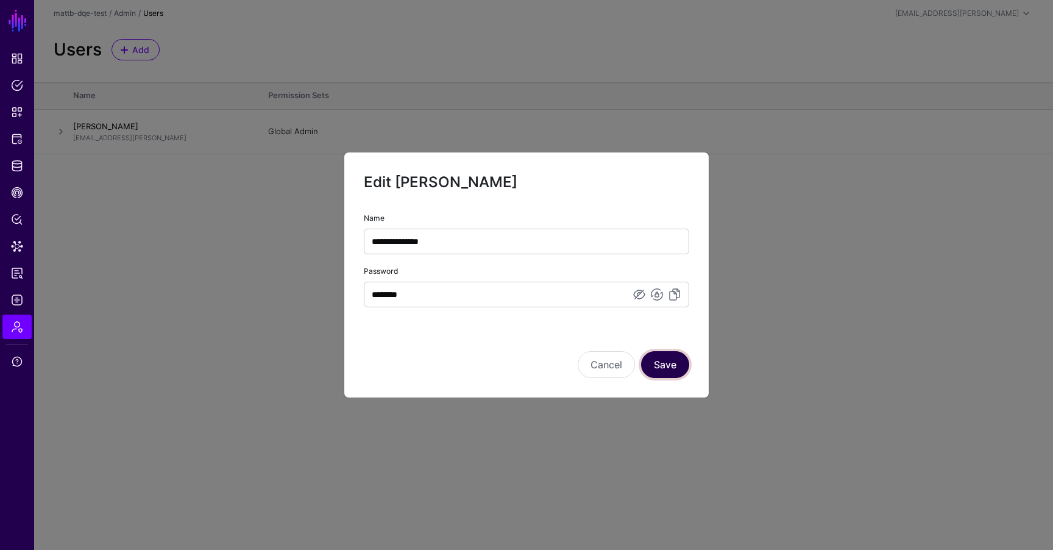
click at [665, 370] on button "Save" at bounding box center [665, 364] width 48 height 27
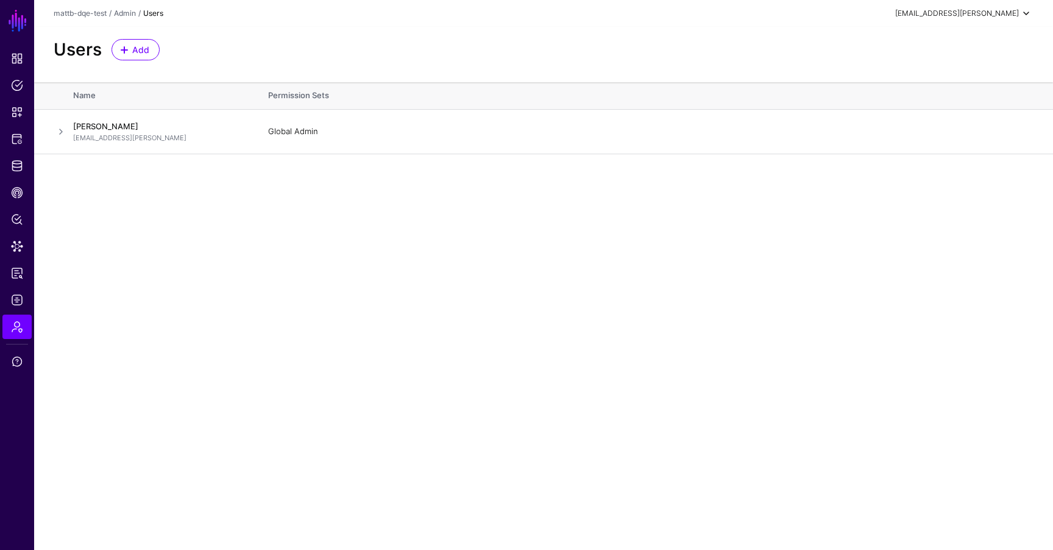
click at [974, 14] on div "[EMAIL_ADDRESS][PERSON_NAME]" at bounding box center [957, 13] width 124 height 11
click at [938, 106] on div "Log out" at bounding box center [936, 106] width 30 height 11
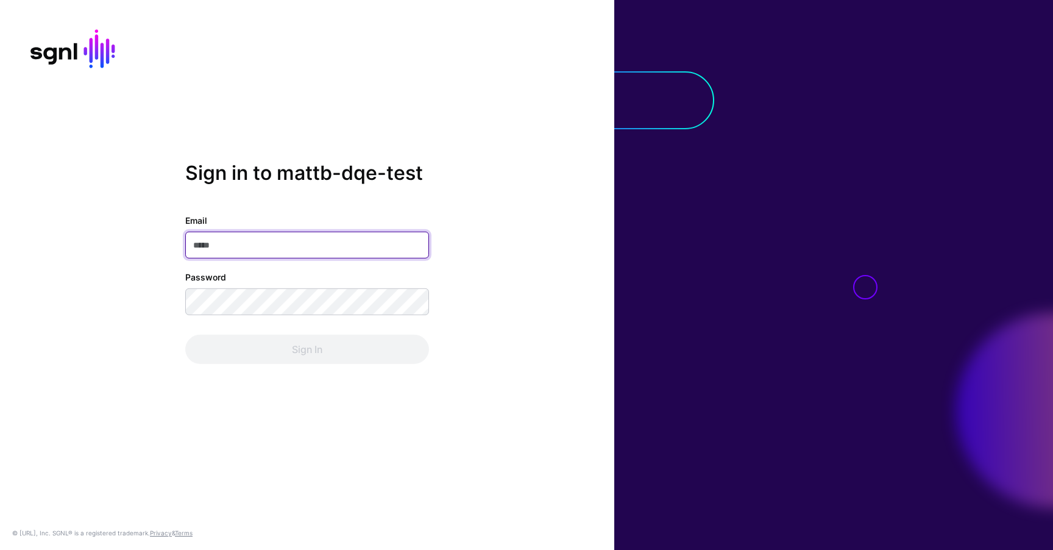
click at [311, 246] on input "Email" at bounding box center [307, 245] width 244 height 27
type input "**********"
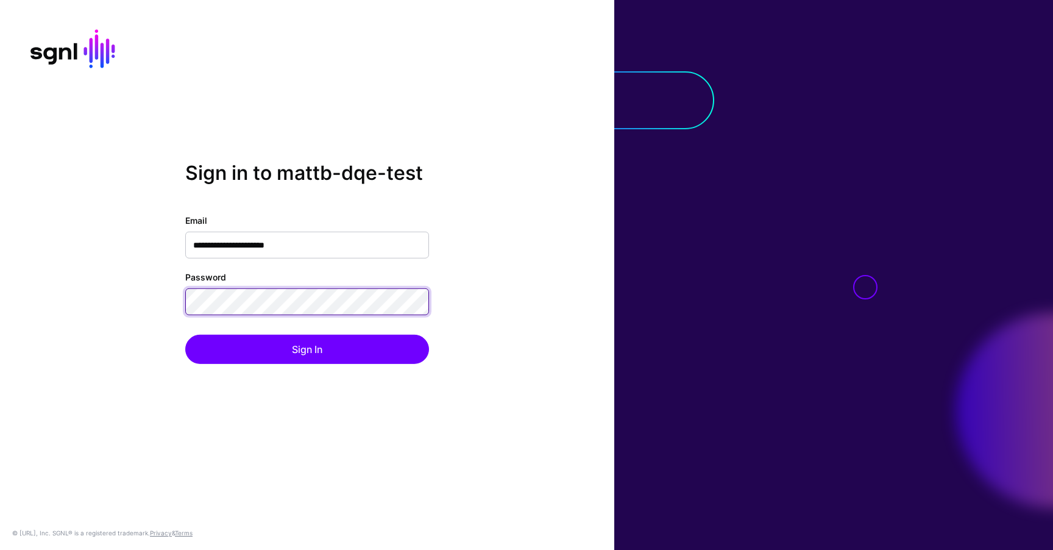
click at [185, 334] on button "Sign In" at bounding box center [307, 348] width 244 height 29
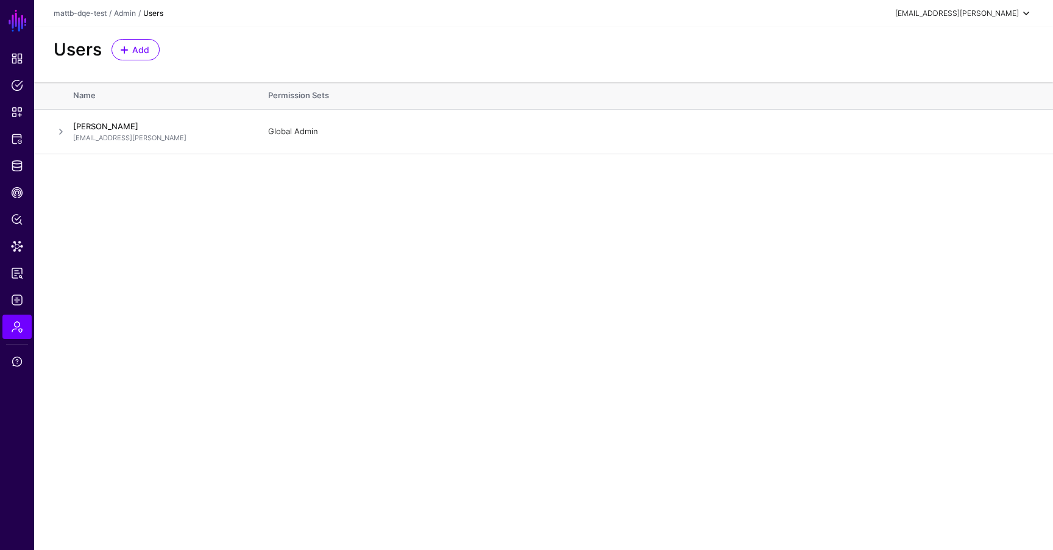
click at [977, 18] on div "[EMAIL_ADDRESS][PERSON_NAME]" at bounding box center [957, 13] width 124 height 11
click at [951, 107] on div "Log out" at bounding box center [936, 106] width 30 height 11
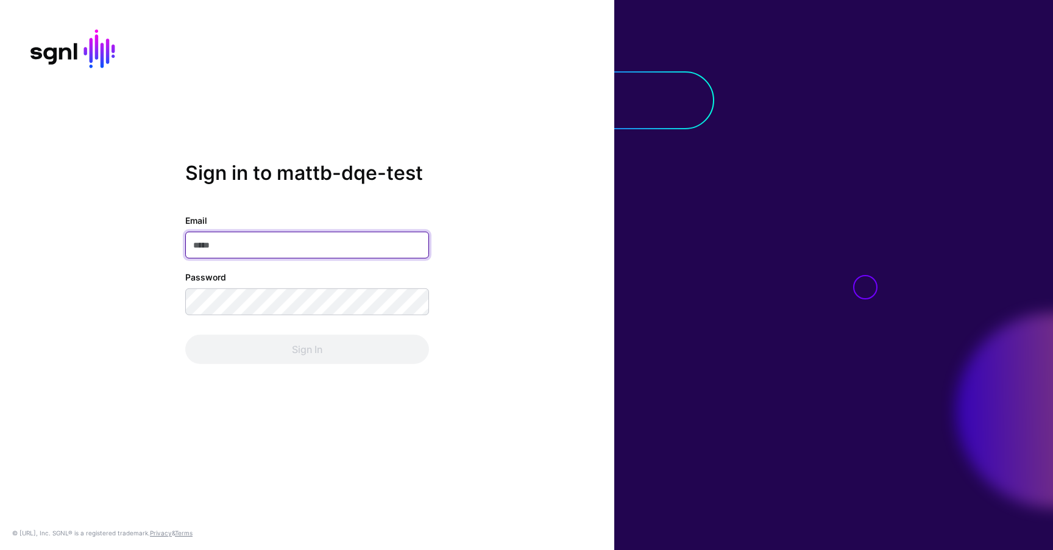
type input "**********"
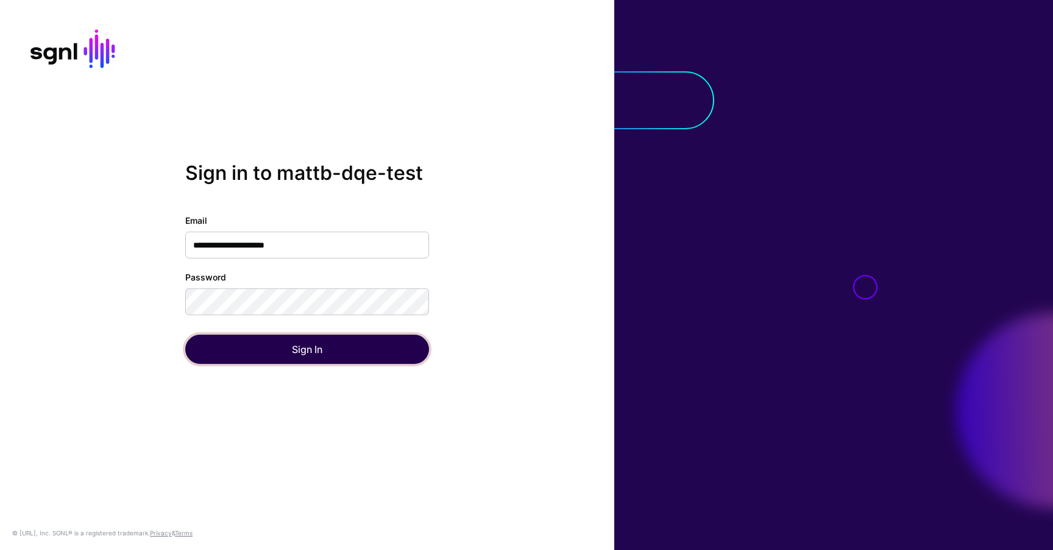
click at [338, 342] on button "Sign In" at bounding box center [307, 348] width 244 height 29
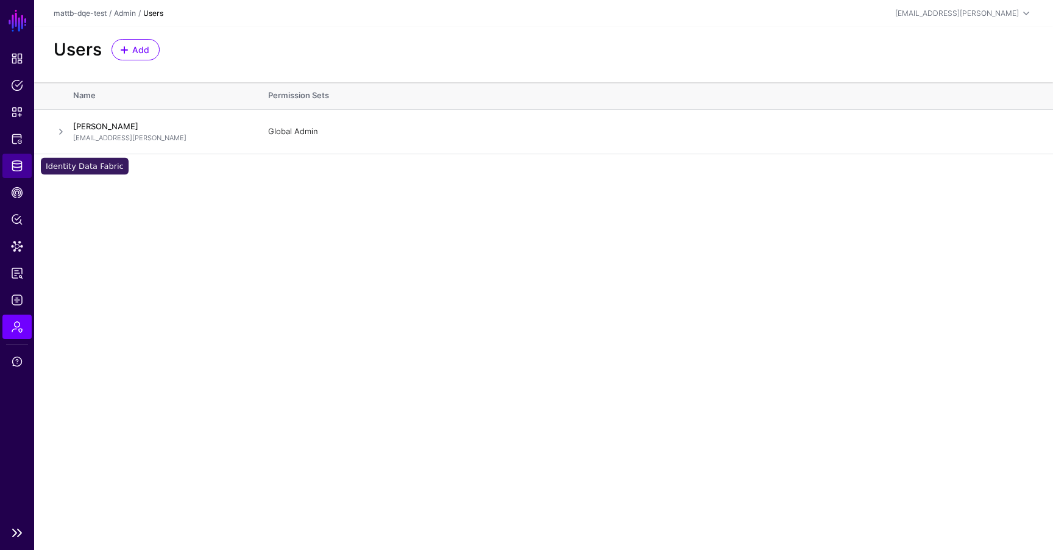
click at [19, 172] on link "Identity Data Fabric" at bounding box center [16, 166] width 29 height 24
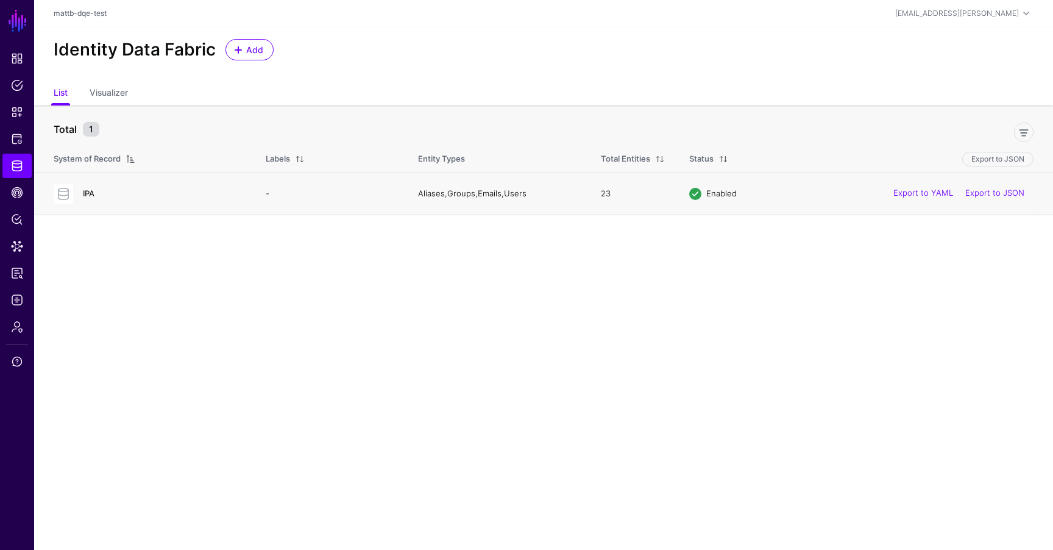
click at [85, 193] on link "IPA" at bounding box center [89, 193] width 12 height 10
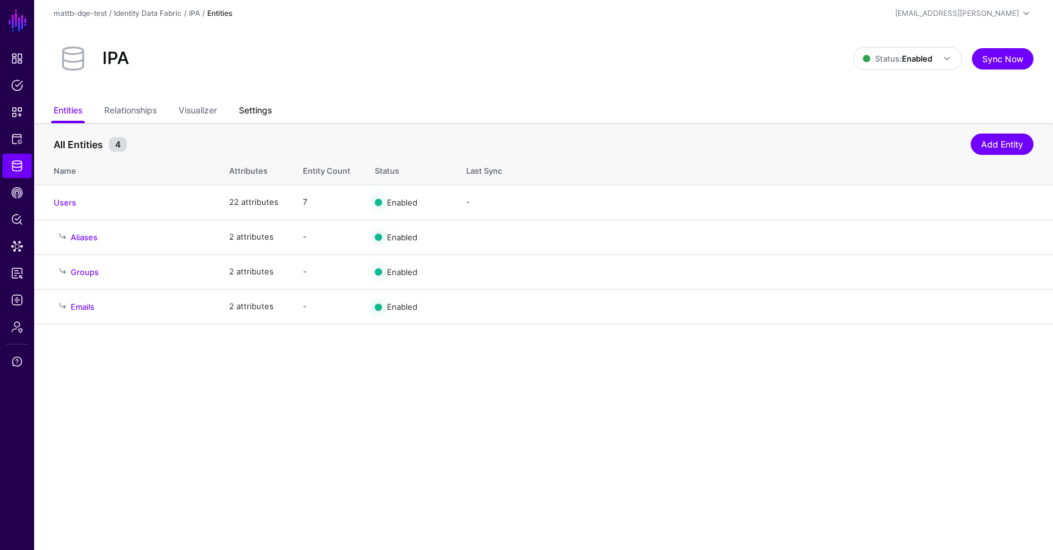
click at [252, 113] on link "Settings" at bounding box center [255, 111] width 33 height 23
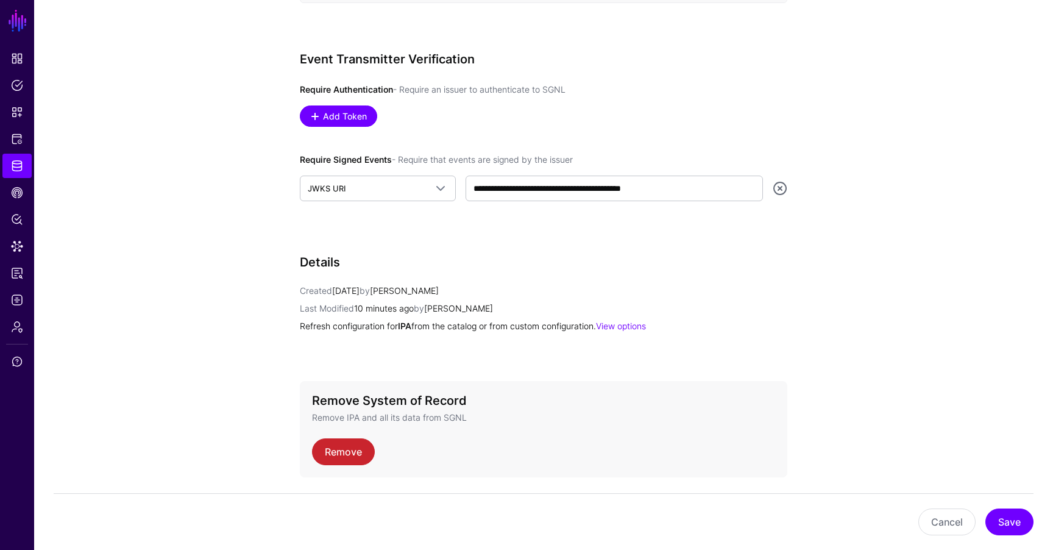
scroll to position [641, 0]
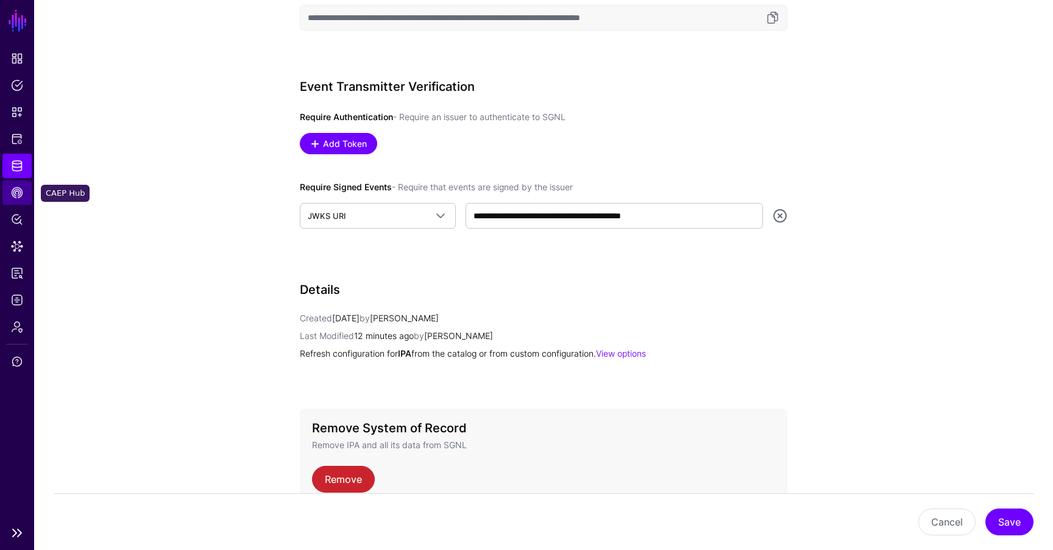
click at [17, 189] on span "CAEP Hub" at bounding box center [17, 192] width 12 height 12
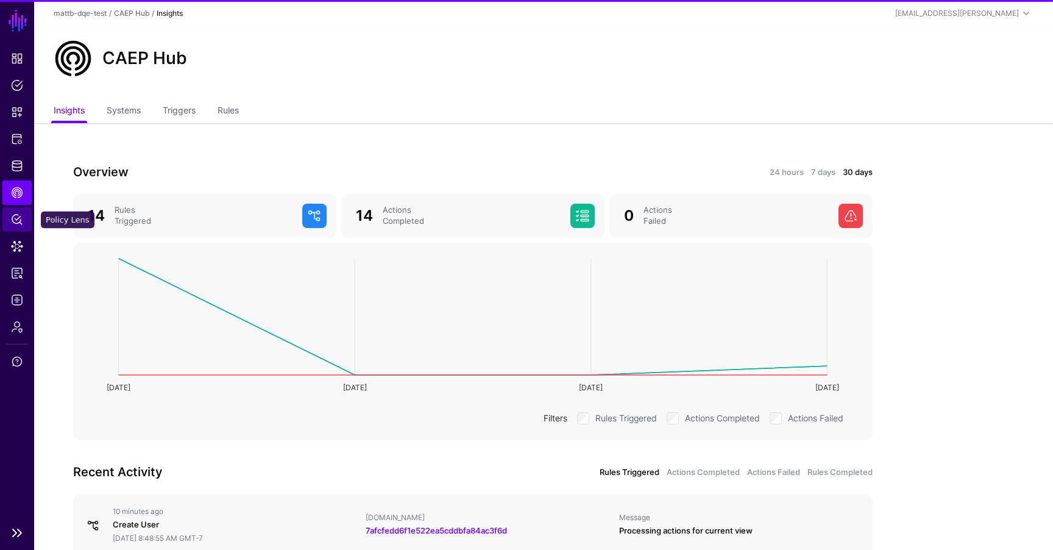
click at [19, 220] on span "Policy Lens" at bounding box center [17, 219] width 12 height 12
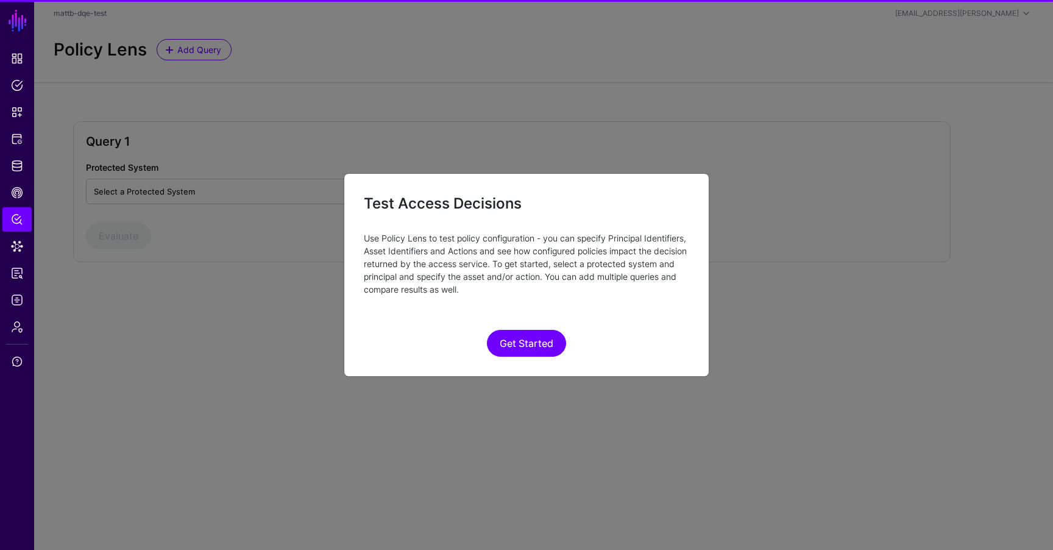
click at [19, 243] on ngb-modal-window "Test Access Decisions Use Policy Lens to test policy configuration - you can sp…" at bounding box center [526, 275] width 1053 height 550
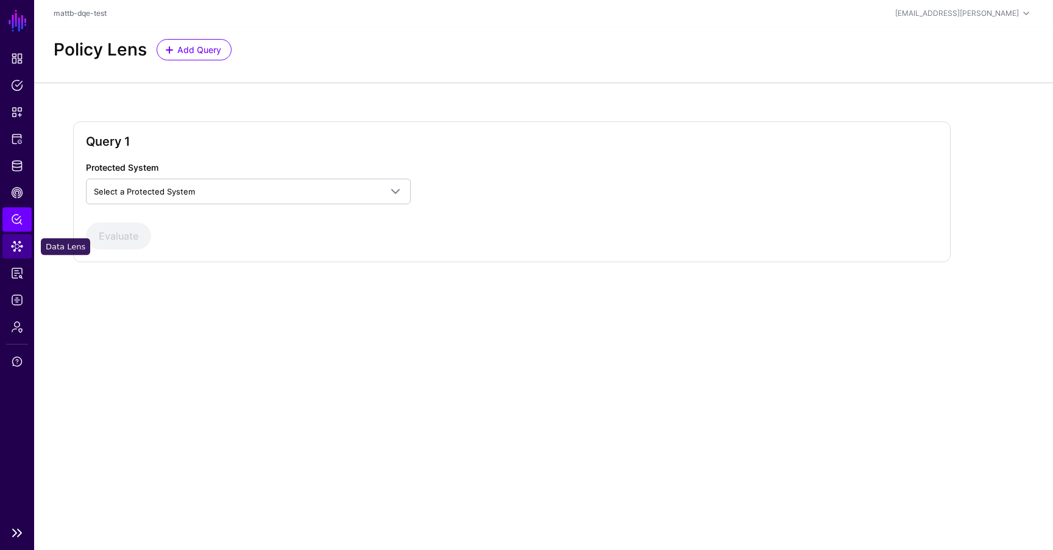
click at [19, 246] on span "Data Lens" at bounding box center [17, 246] width 12 height 12
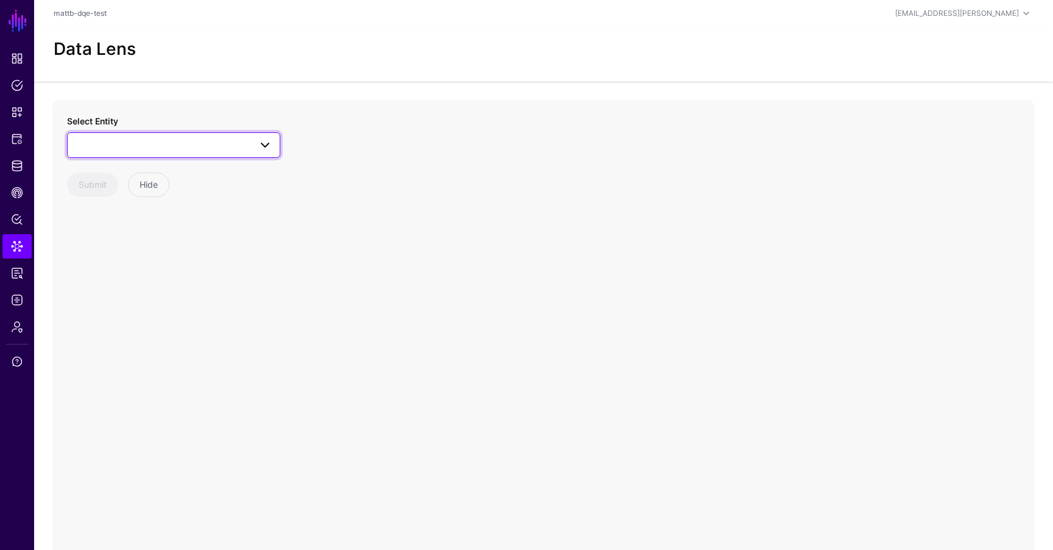
click at [167, 138] on span at bounding box center [173, 145] width 197 height 15
click at [144, 294] on div "Users" at bounding box center [180, 295] width 182 height 12
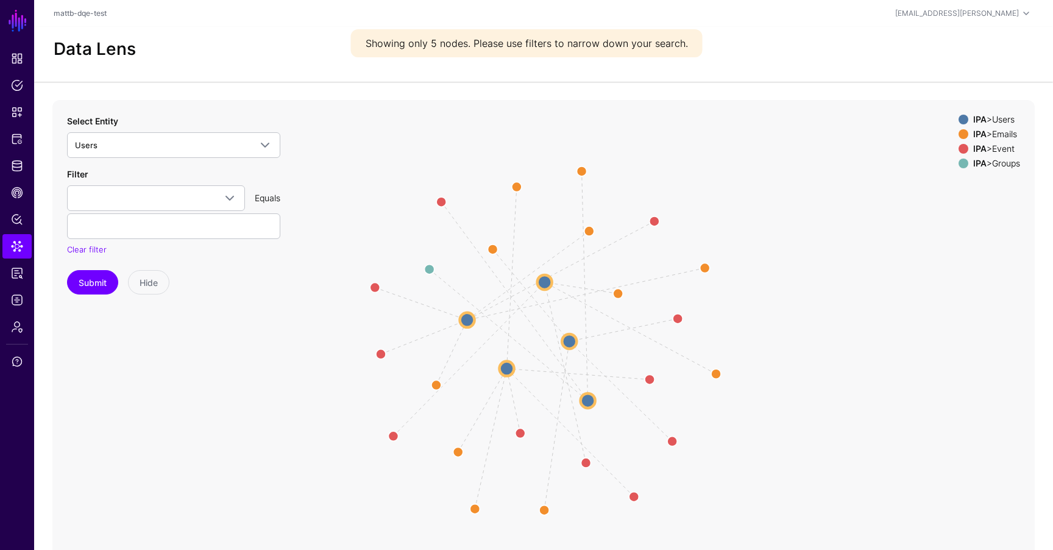
click at [544, 283] on circle at bounding box center [544, 282] width 15 height 15
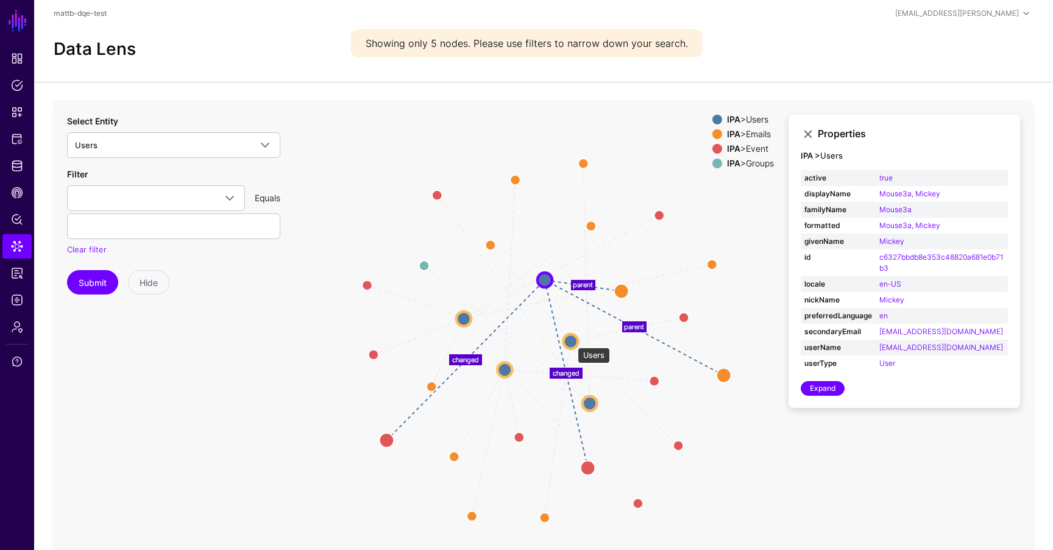
click at [573, 347] on circle at bounding box center [571, 341] width 15 height 15
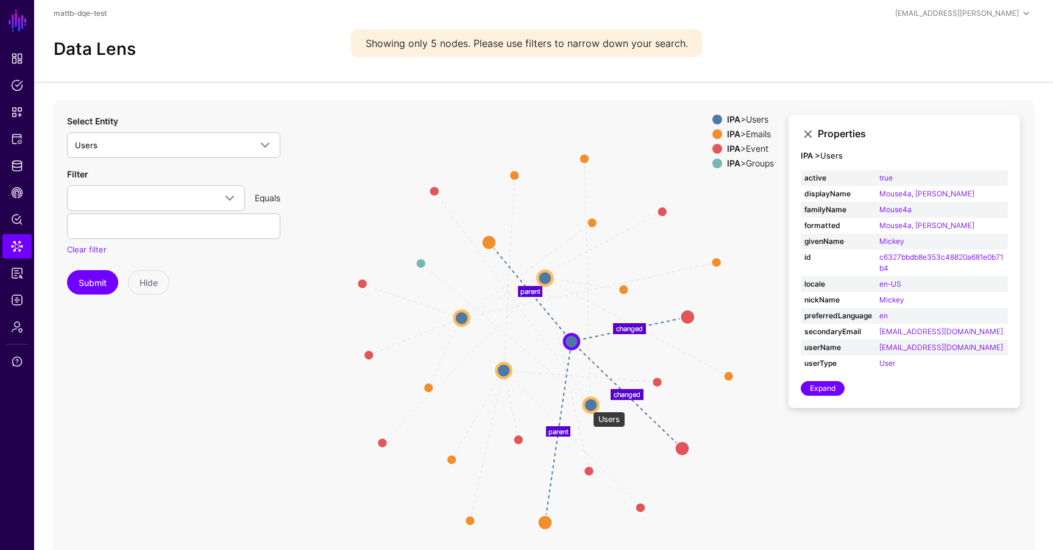
click at [586, 405] on circle at bounding box center [591, 404] width 15 height 15
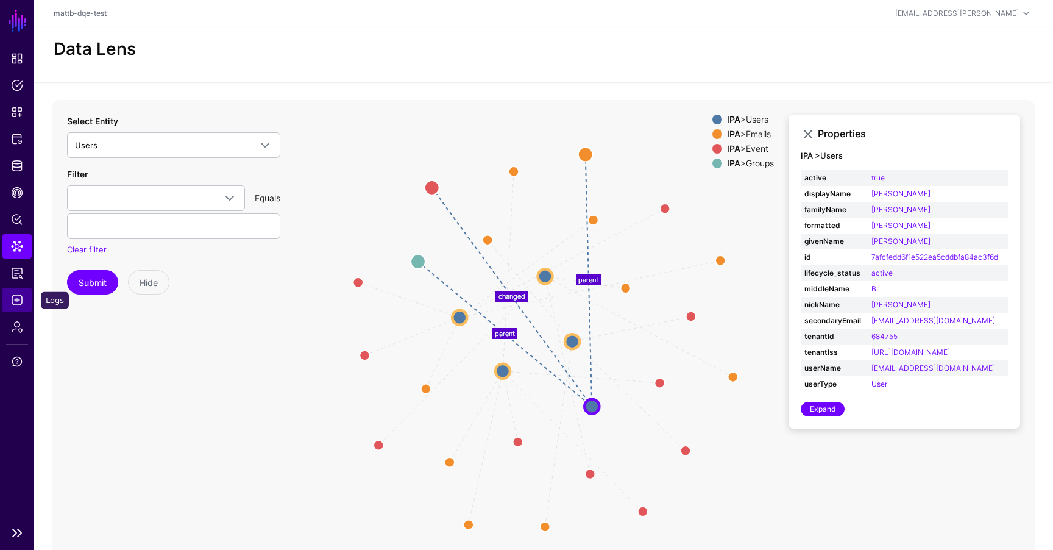
click at [17, 296] on span "Logs" at bounding box center [17, 300] width 12 height 12
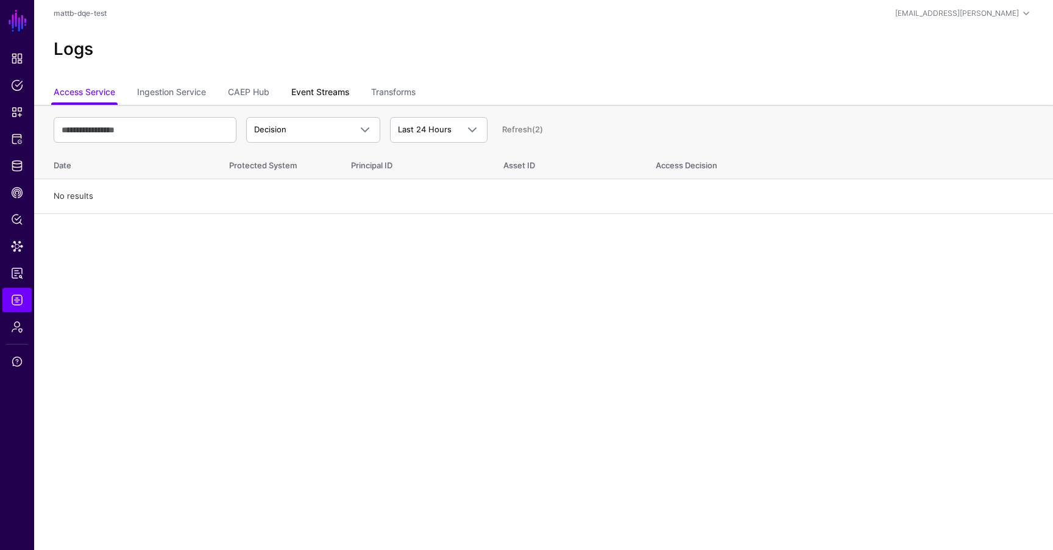
click at [327, 87] on link "Event Streams" at bounding box center [320, 93] width 58 height 23
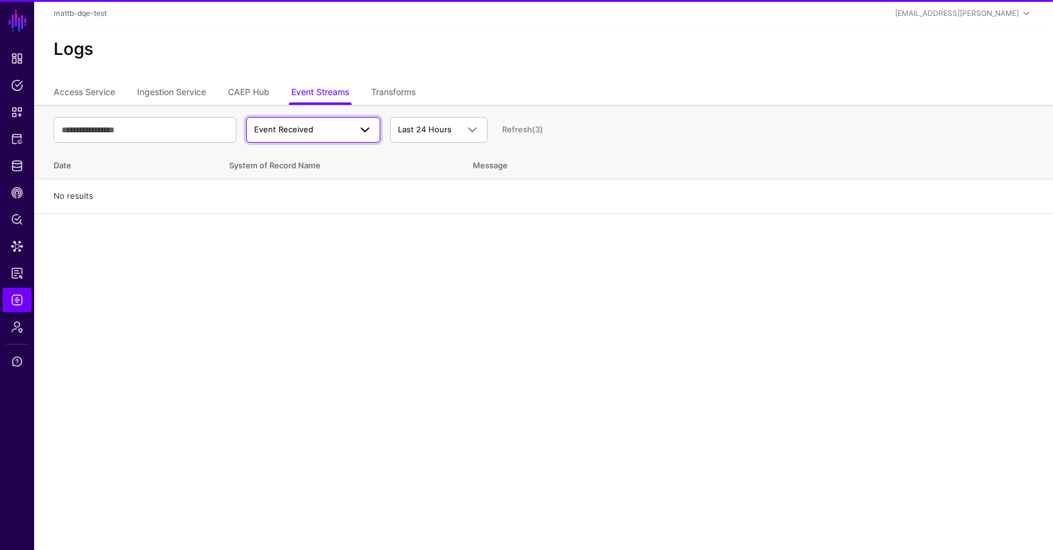
click at [320, 138] on link "Event Received" at bounding box center [313, 130] width 134 height 26
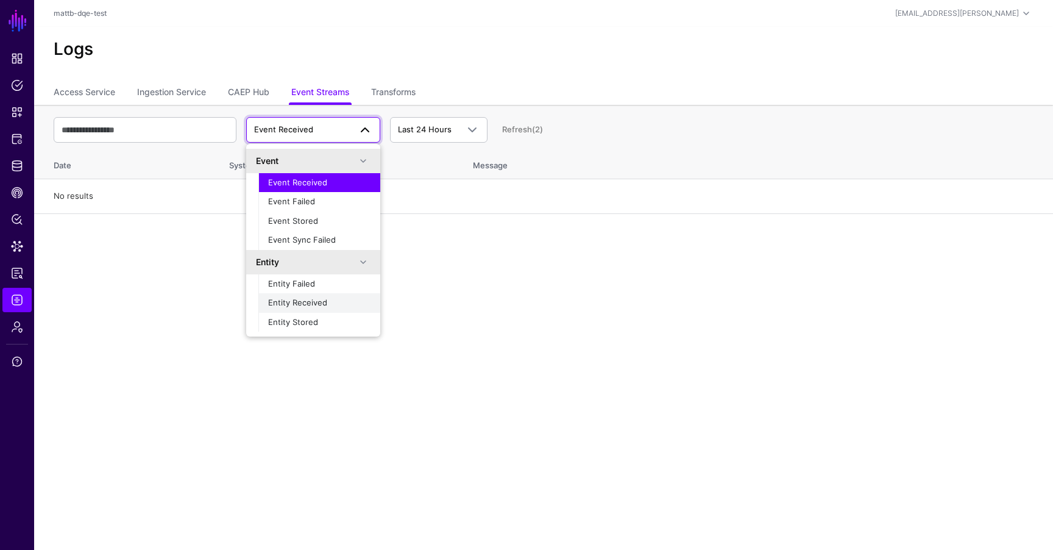
scroll to position [38, 0]
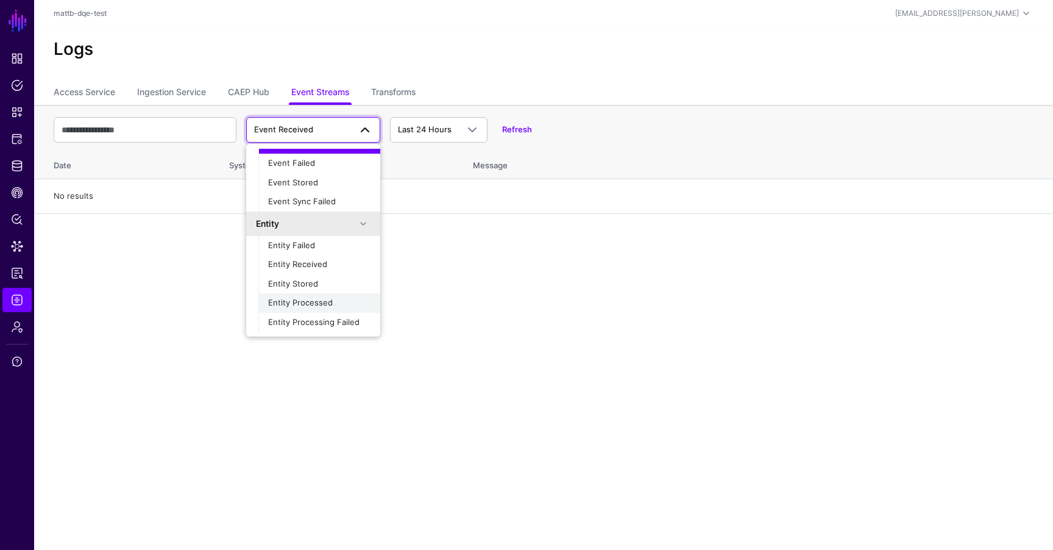
click at [317, 308] on div "Entity Processed" at bounding box center [319, 303] width 102 height 12
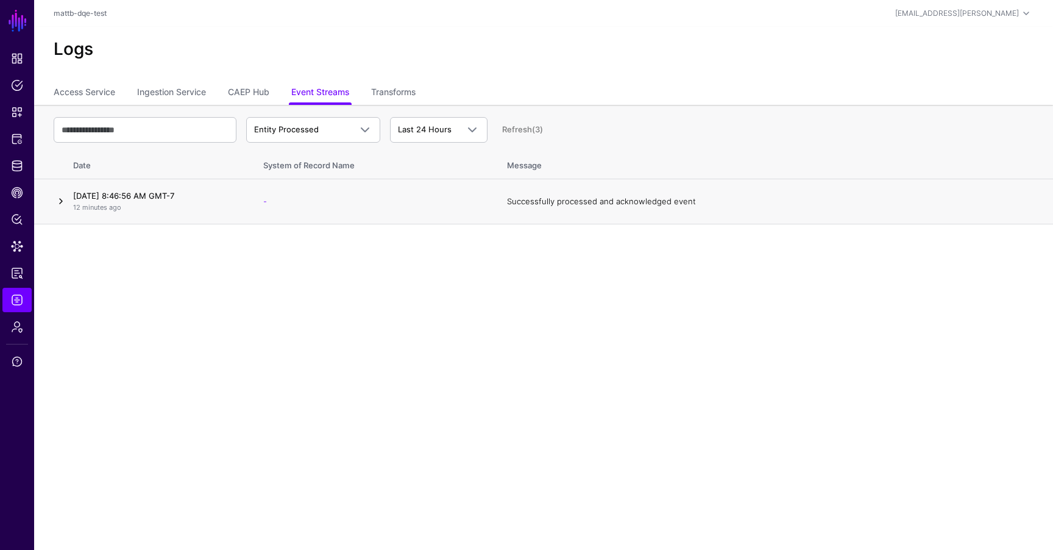
click at [60, 199] on link at bounding box center [61, 201] width 15 height 15
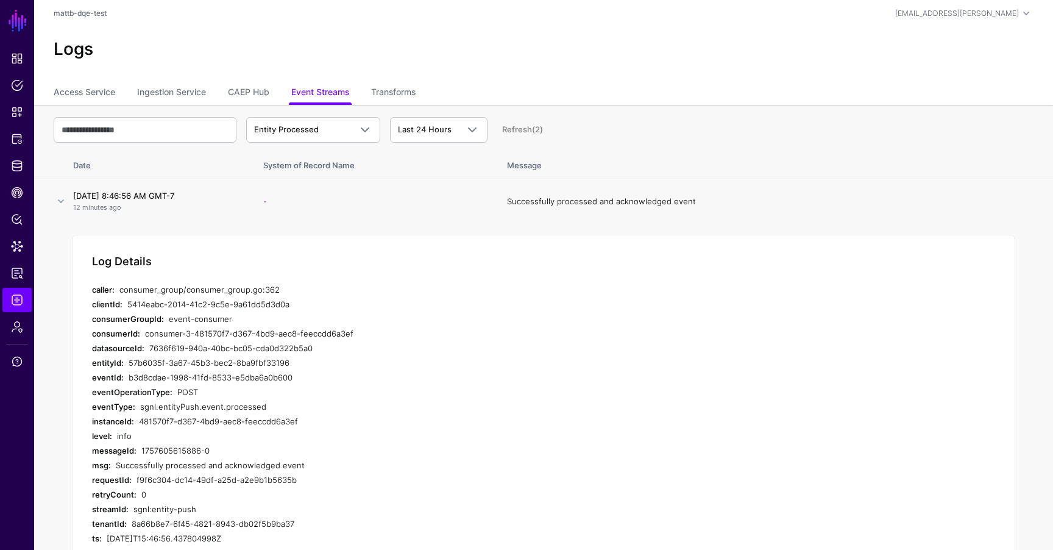
scroll to position [40, 0]
